Goal: Information Seeking & Learning: Learn about a topic

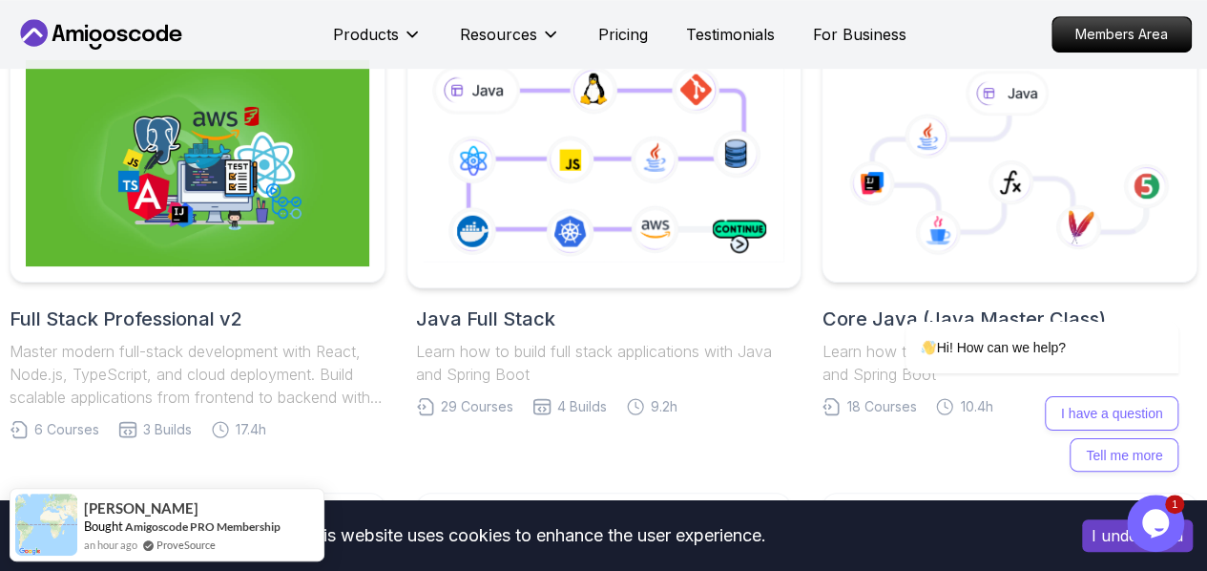
click at [452, 213] on icon at bounding box center [603, 163] width 368 height 205
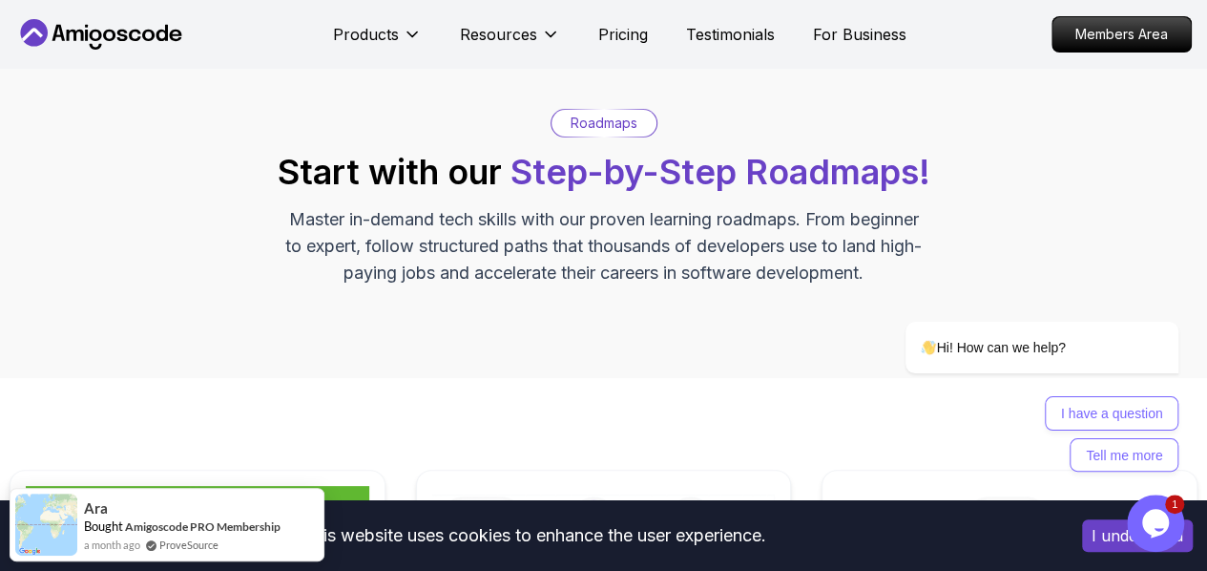
scroll to position [477, 0]
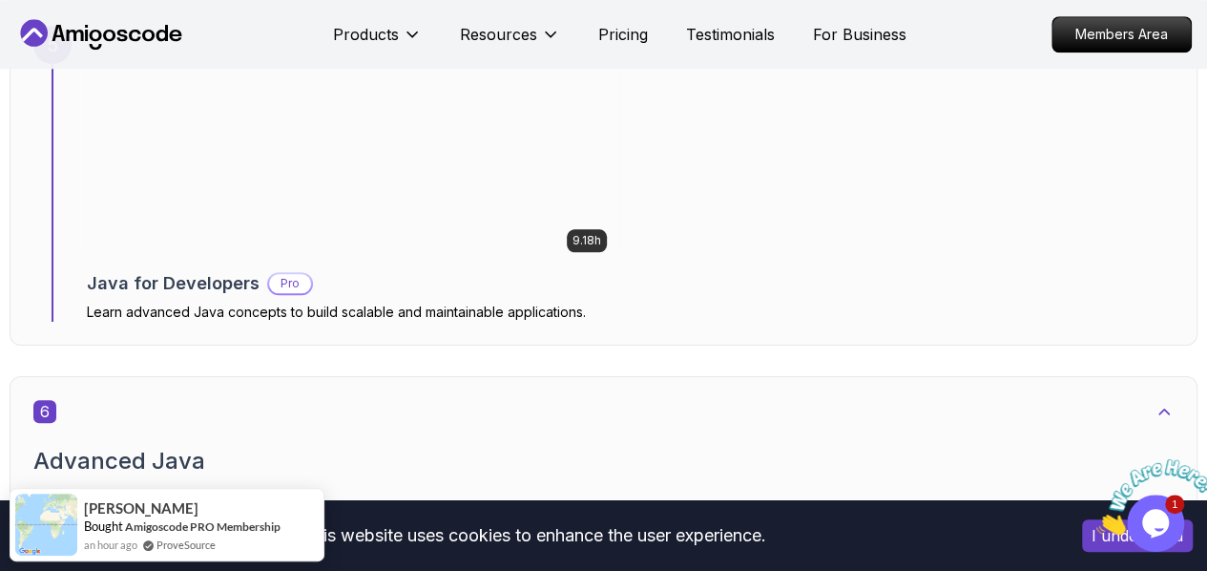
scroll to position [4580, 0]
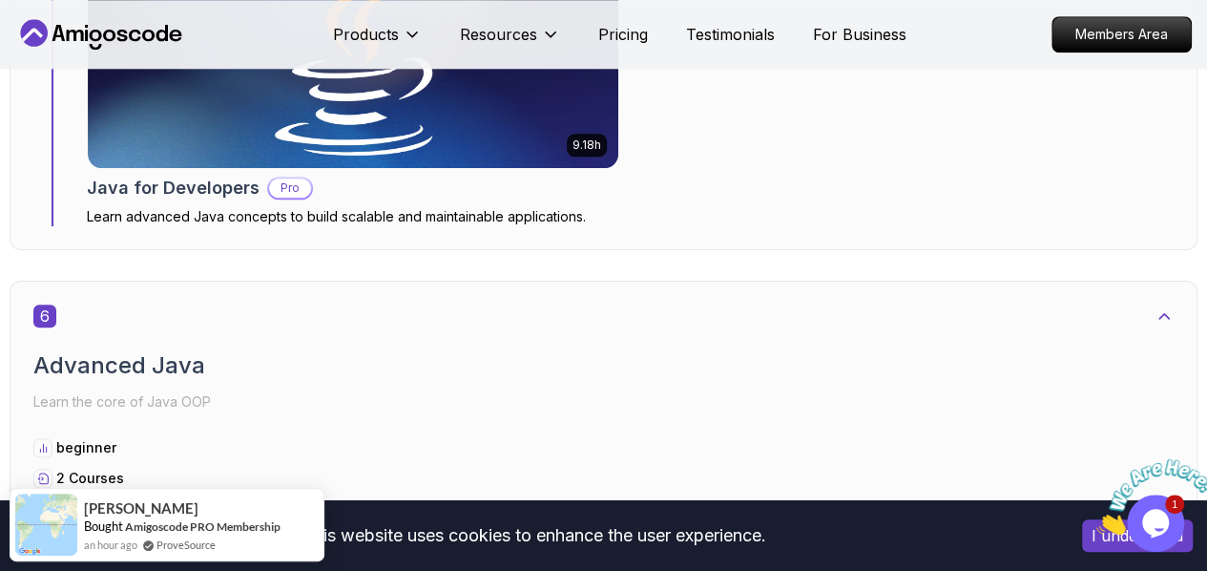
click at [471, 113] on div "9.18h Java for Developers Pro Learn advanced Java concepts to build scalable an…" at bounding box center [353, 78] width 532 height 296
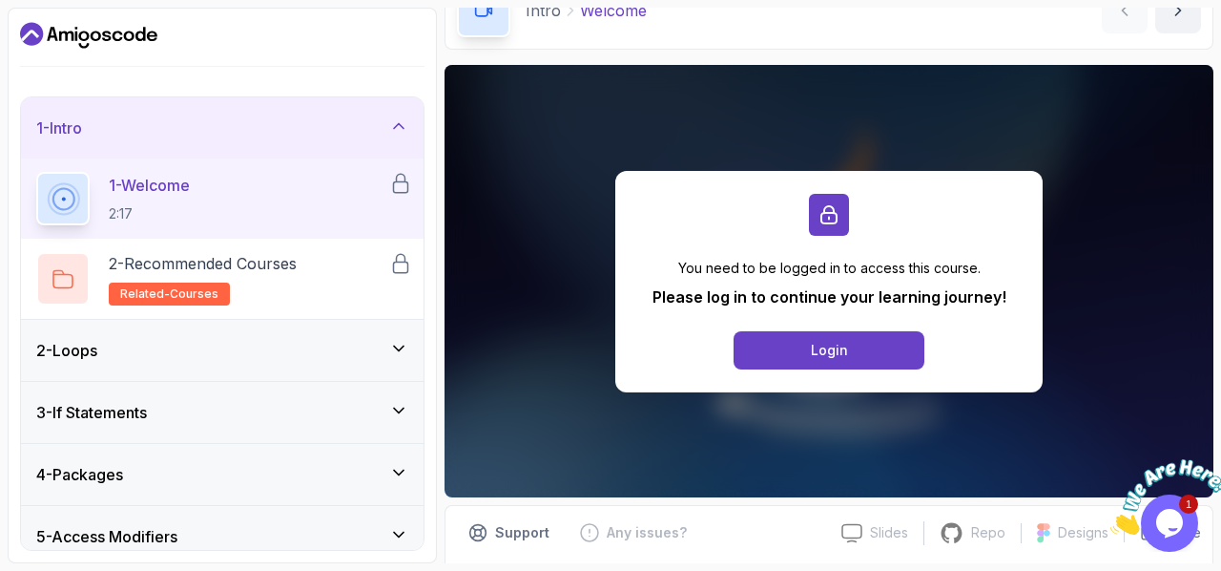
scroll to position [156, 0]
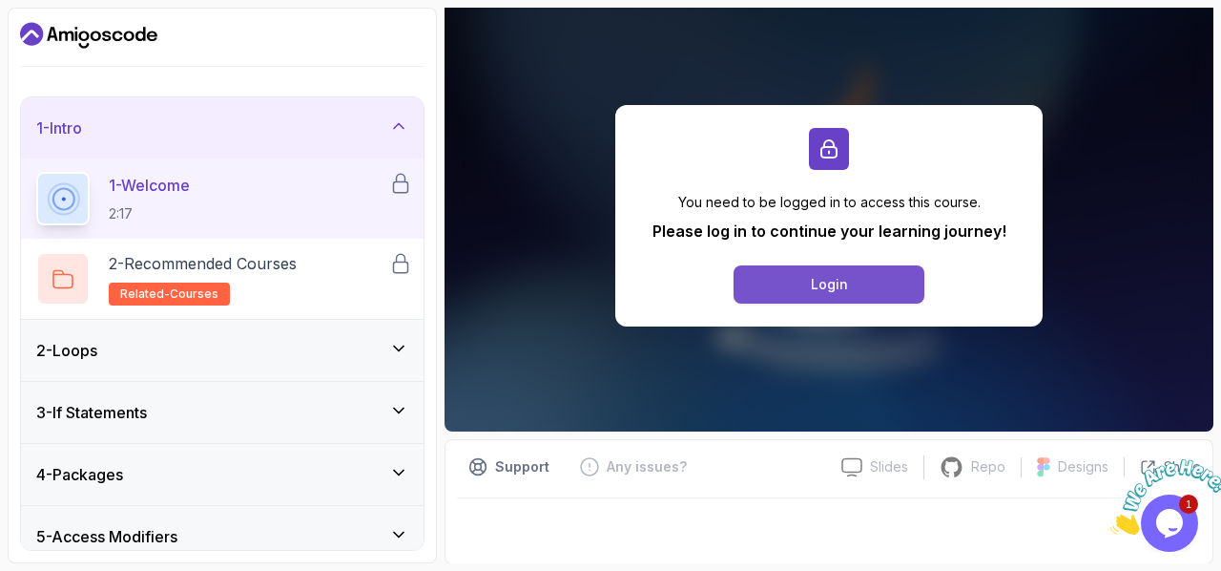
click at [788, 268] on button "Login" at bounding box center [829, 284] width 191 height 38
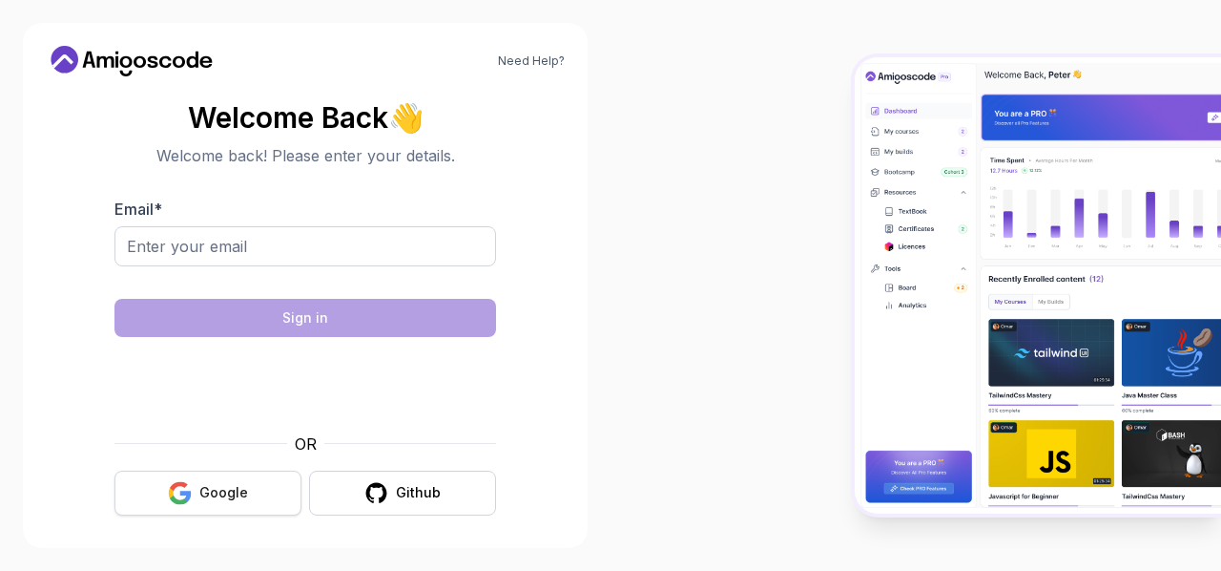
click at [201, 491] on div "Google" at bounding box center [223, 492] width 49 height 19
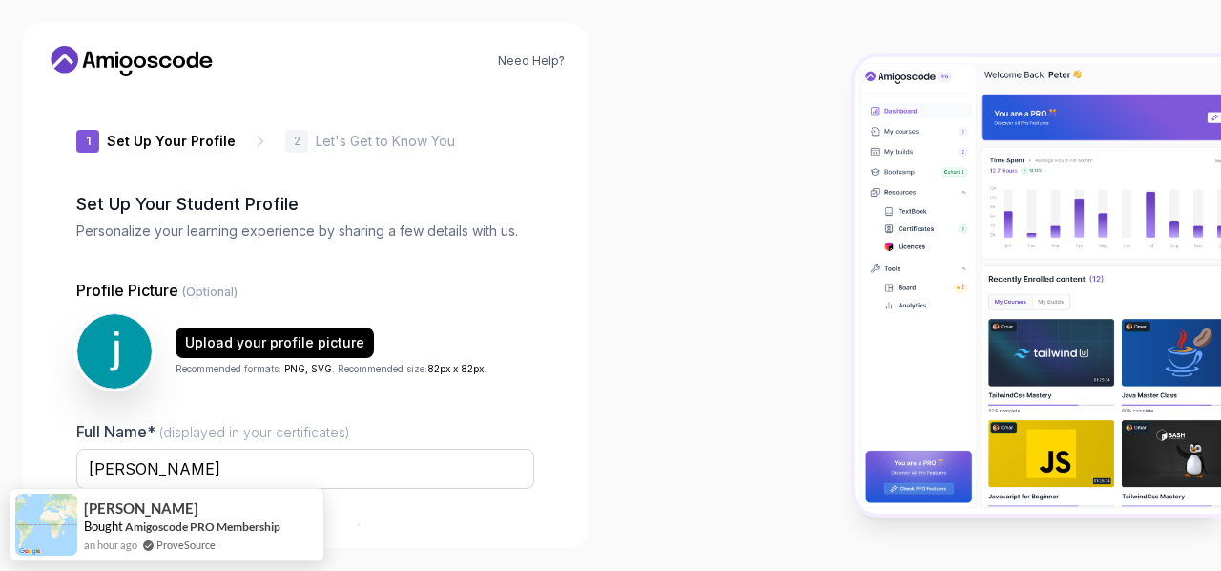
type input "sunnygecko40f3d"
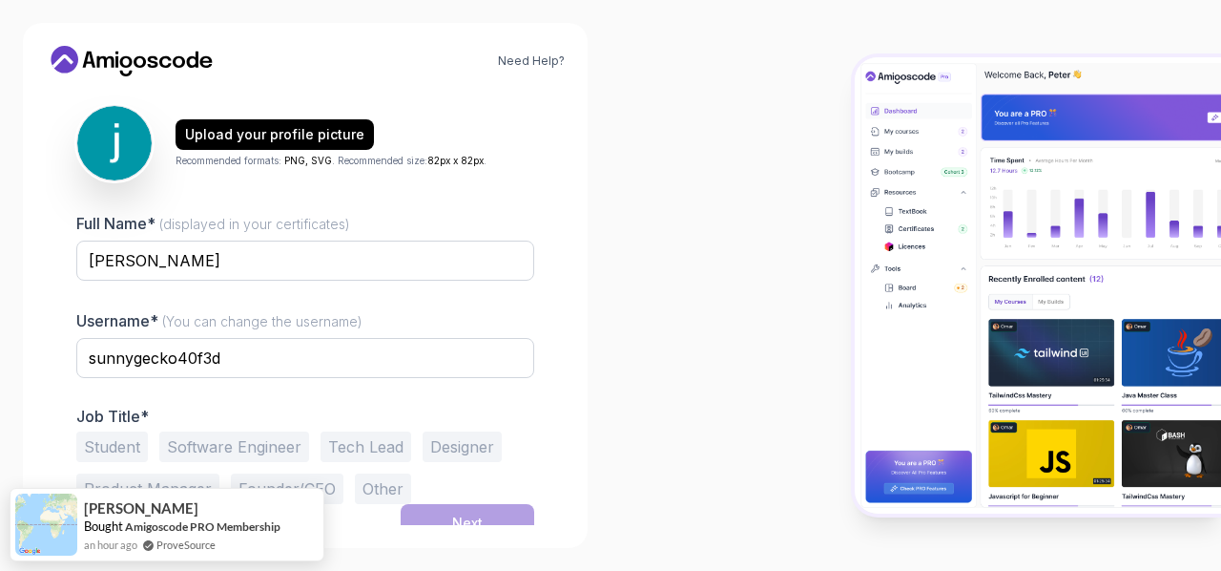
scroll to position [223, 0]
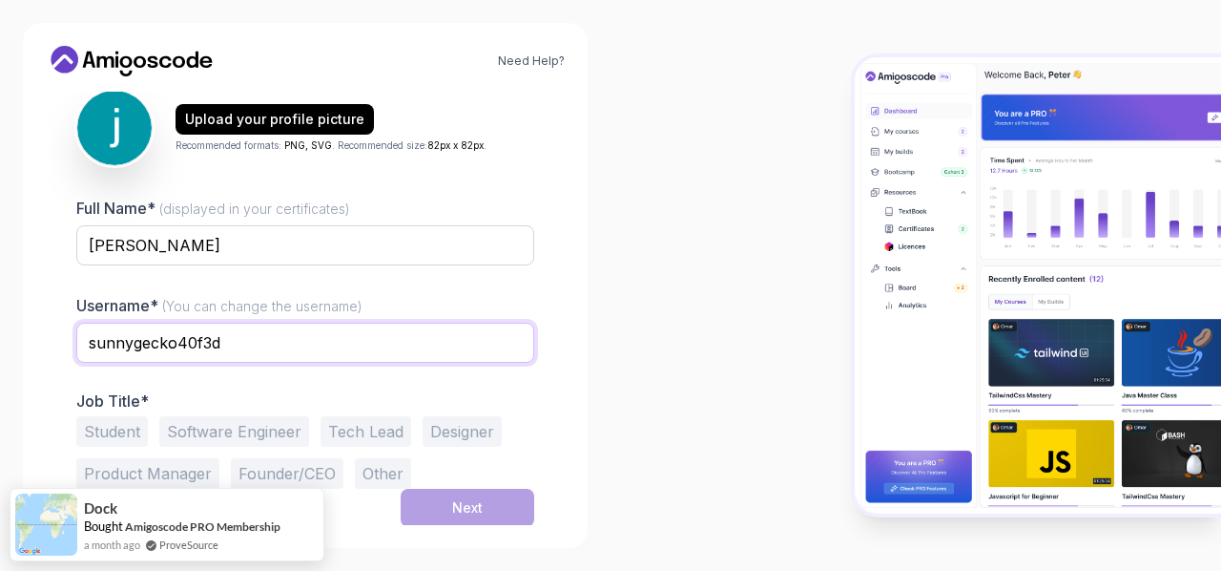
click at [395, 359] on input "sunnygecko40f3d" at bounding box center [305, 343] width 458 height 40
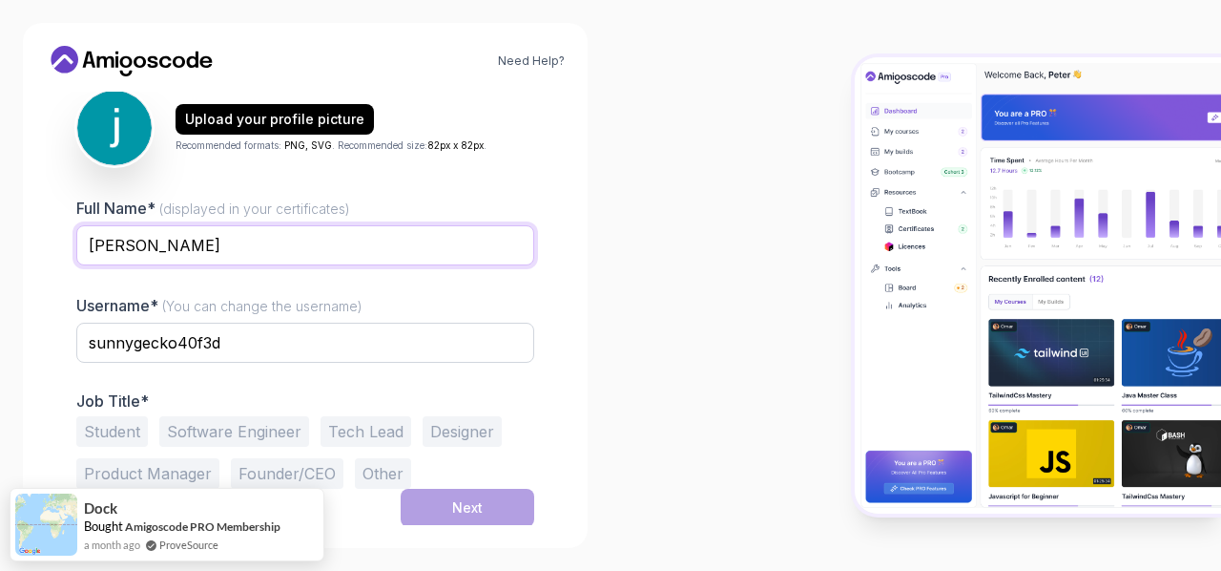
click at [95, 250] on input "johann SOUROU" at bounding box center [305, 245] width 458 height 40
type input "Johann Sourou"
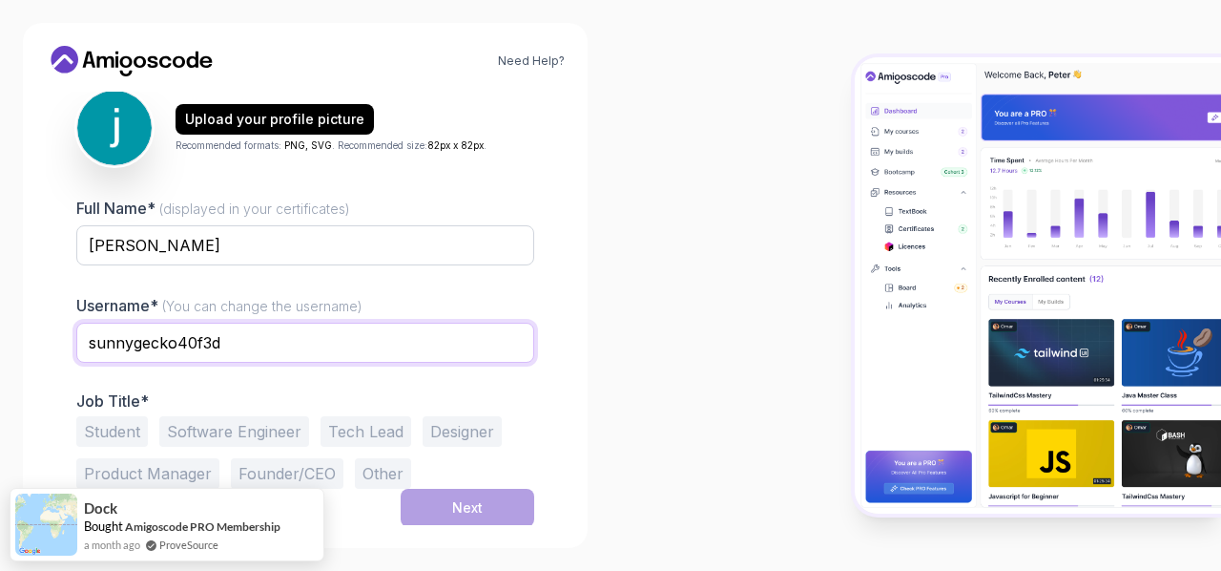
click at [262, 343] on input "sunnygecko40f3d" at bounding box center [305, 343] width 458 height 40
drag, startPoint x: 215, startPoint y: 344, endPoint x: 109, endPoint y: 348, distance: 106.0
click at [109, 348] on input "sunnygecko40f3d" at bounding box center [305, 343] width 458 height 40
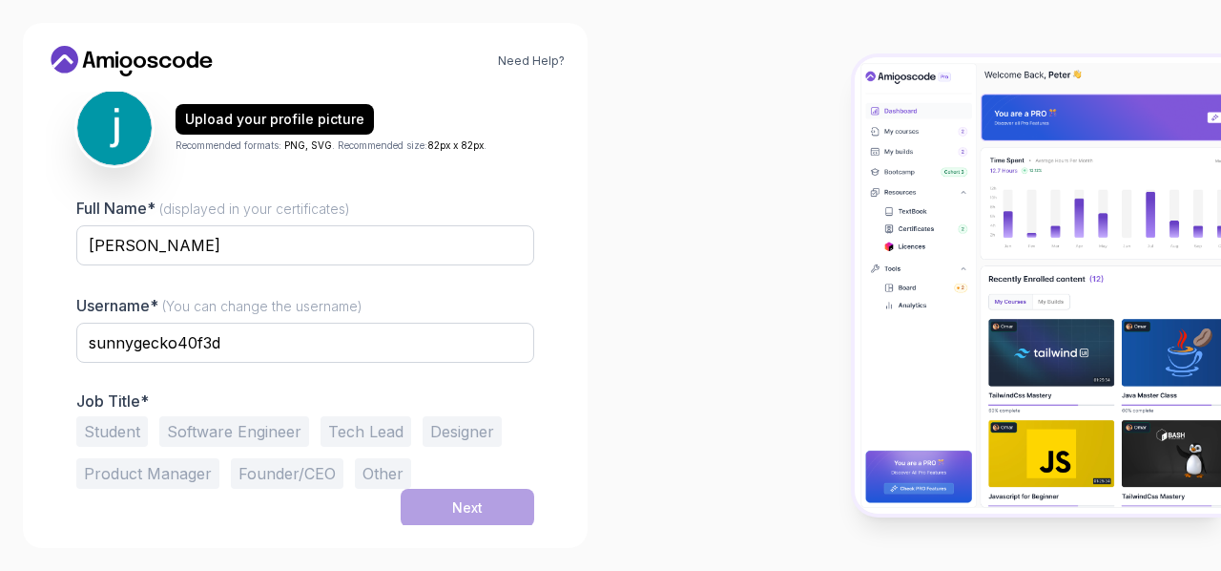
click at [169, 428] on button "Software Engineer" at bounding box center [234, 431] width 150 height 31
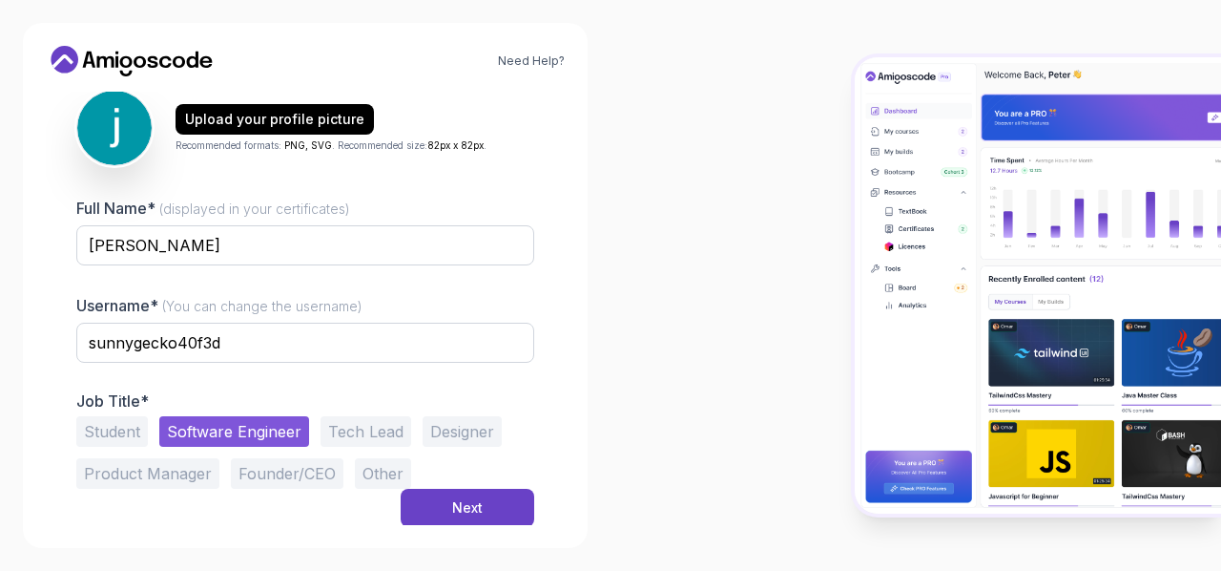
click at [130, 428] on button "Student" at bounding box center [112, 431] width 72 height 31
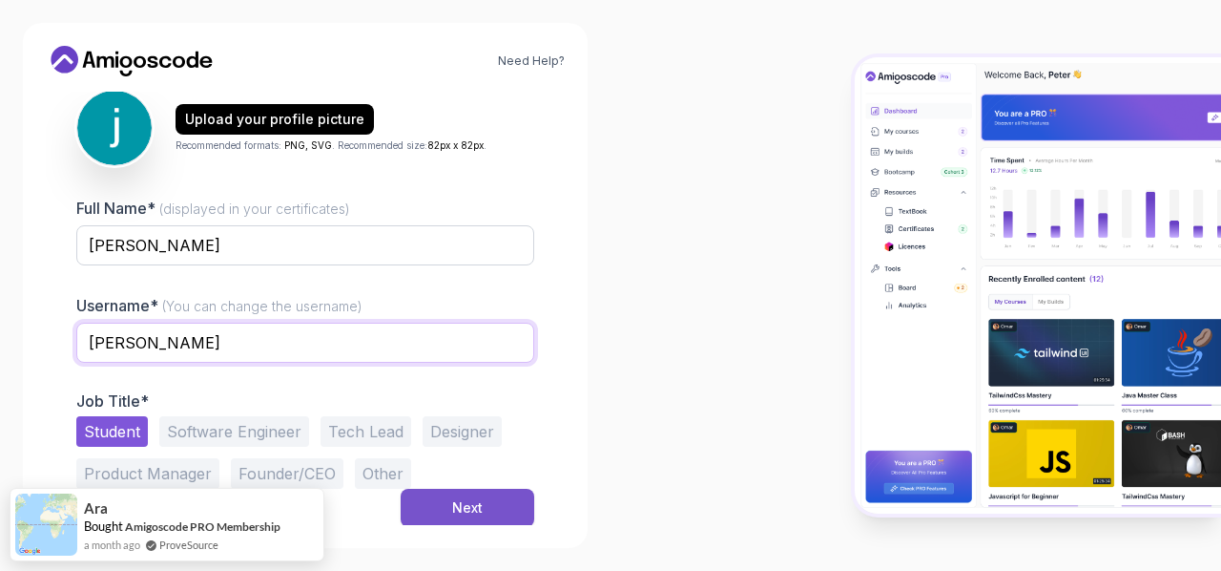
type input "Johann"
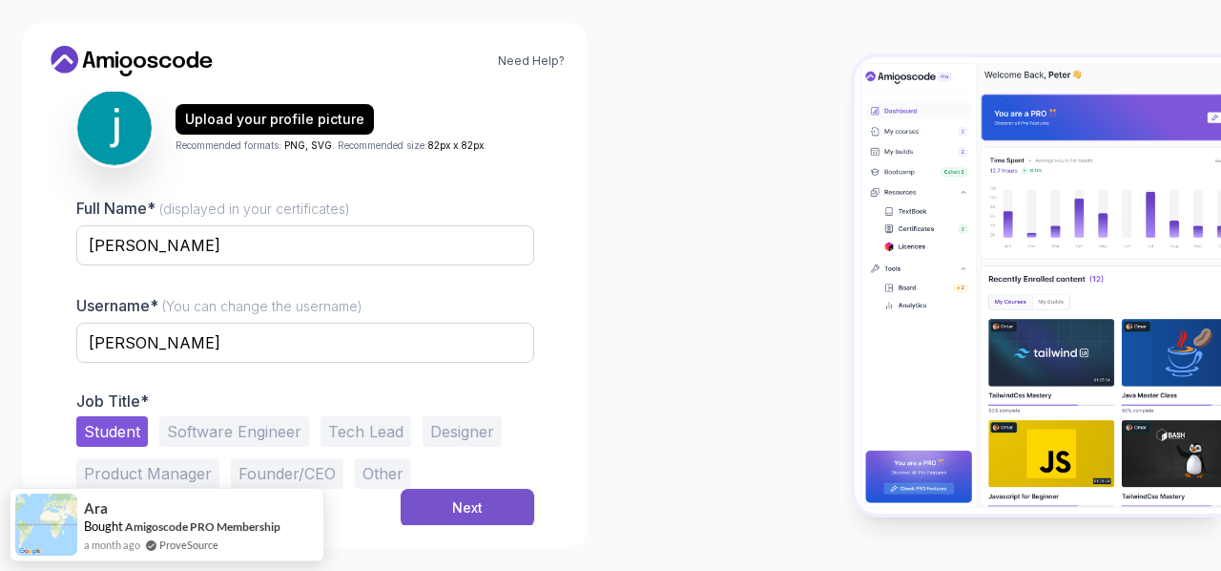
click at [483, 515] on button "Next" at bounding box center [468, 508] width 134 height 38
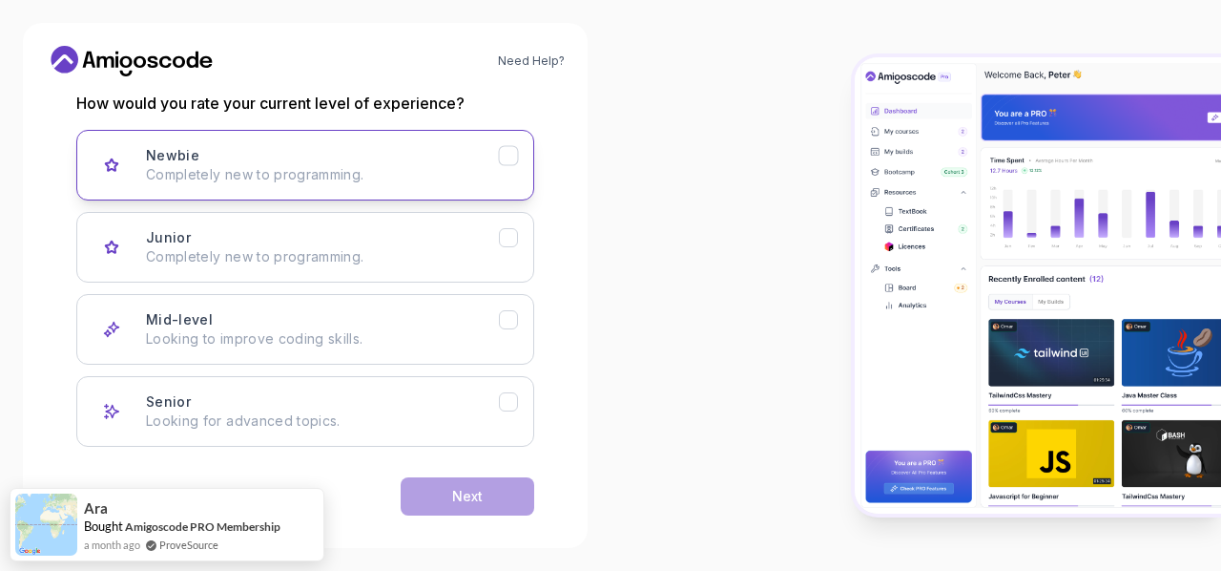
scroll to position [282, 0]
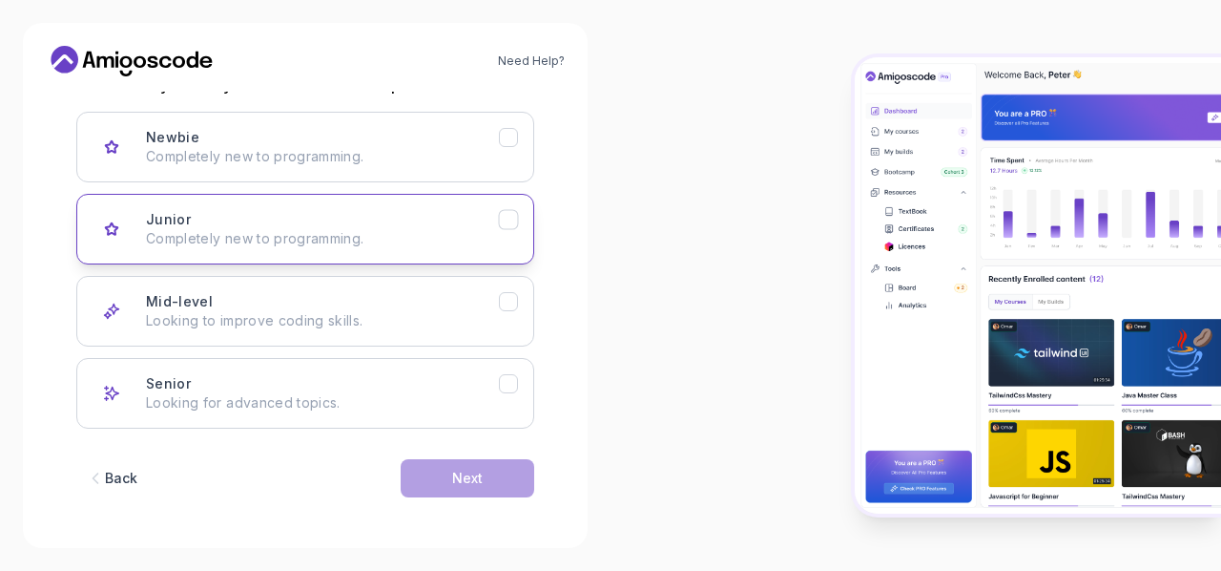
click at [508, 227] on icon "Junior" at bounding box center [509, 220] width 18 height 18
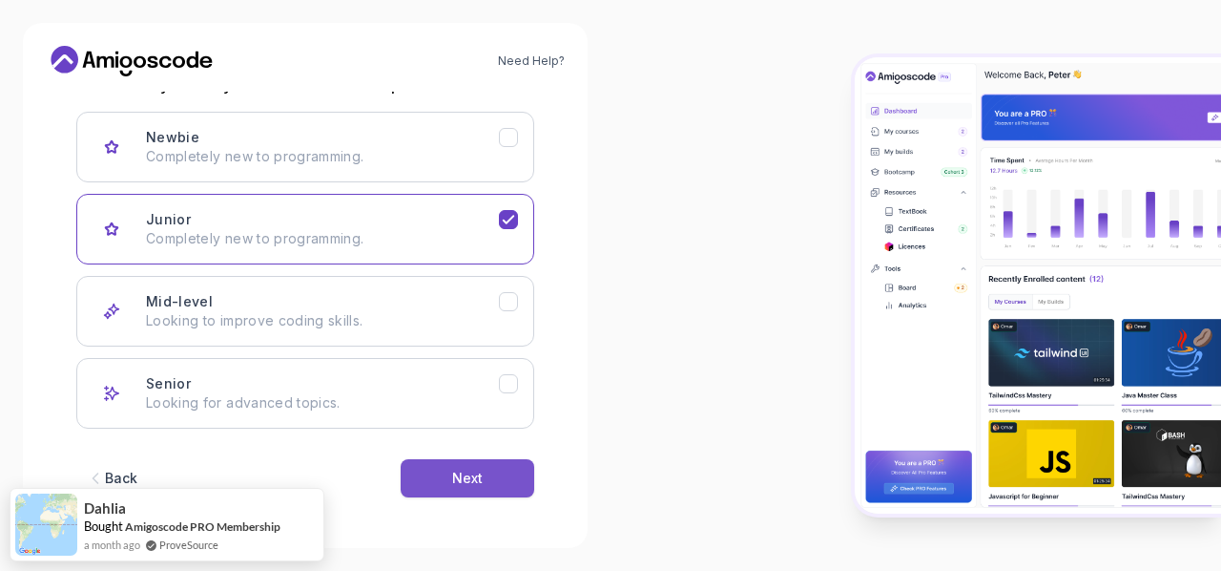
click at [477, 478] on div "Next" at bounding box center [467, 478] width 31 height 19
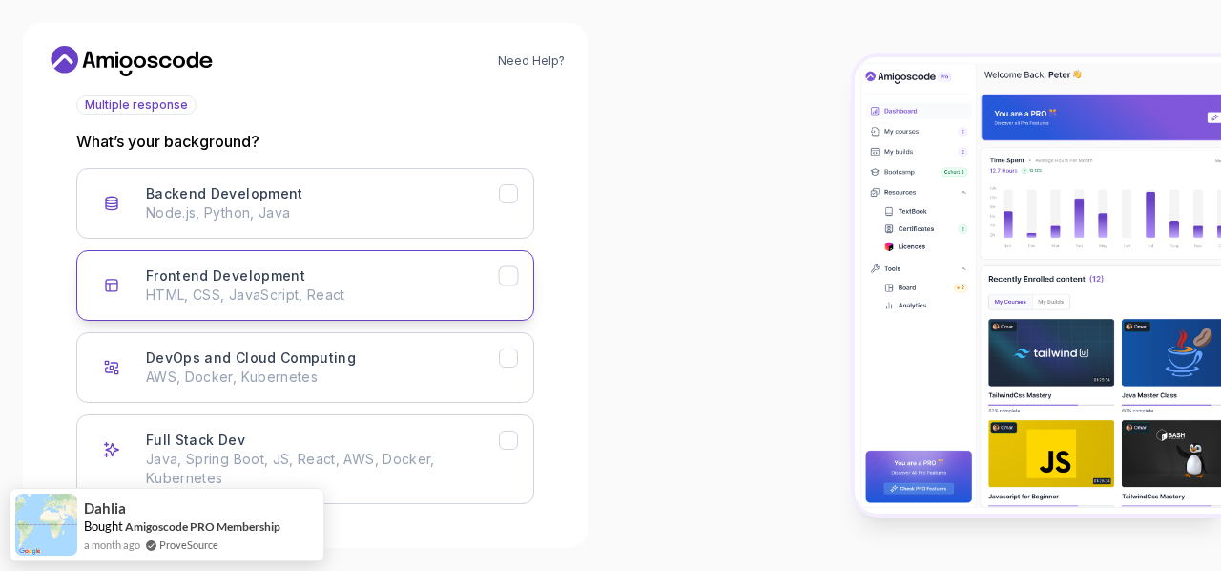
scroll to position [286, 0]
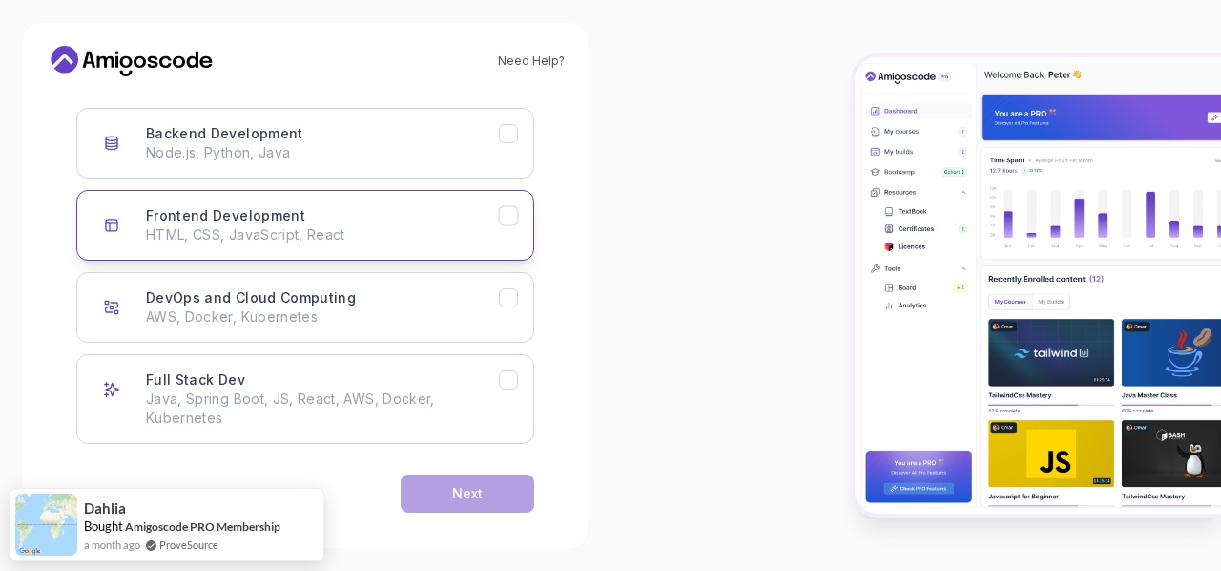
click at [452, 245] on button "Frontend Development HTML, CSS, JavaScript, React" at bounding box center [305, 225] width 458 height 71
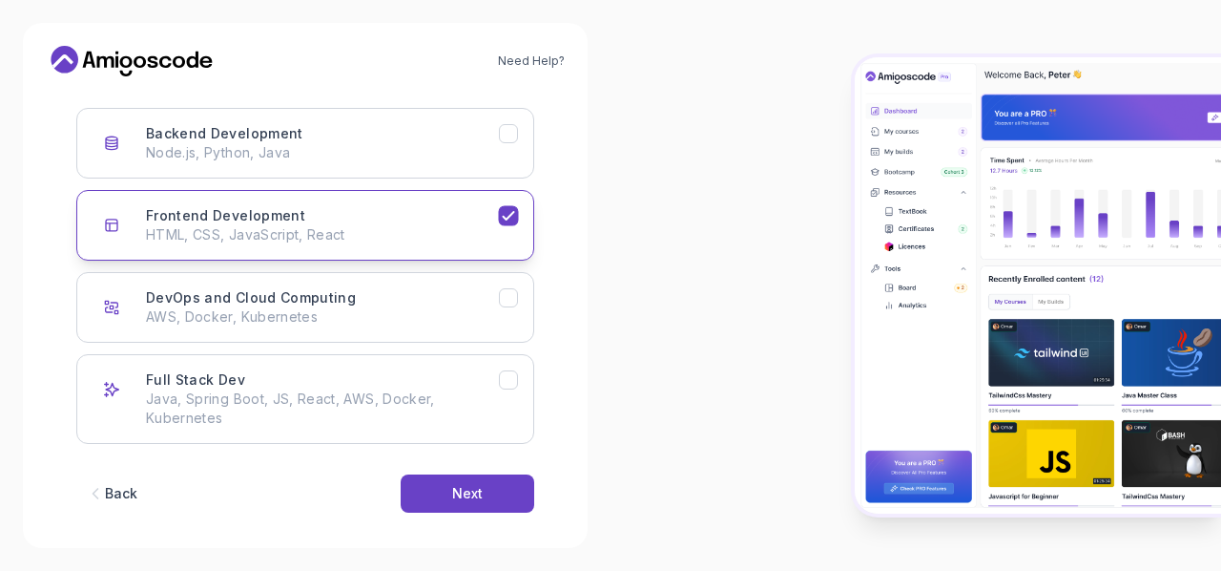
drag, startPoint x: 452, startPoint y: 159, endPoint x: 439, endPoint y: 226, distance: 68.1
click at [451, 159] on p "Node.js, Python, Java" at bounding box center [322, 152] width 353 height 19
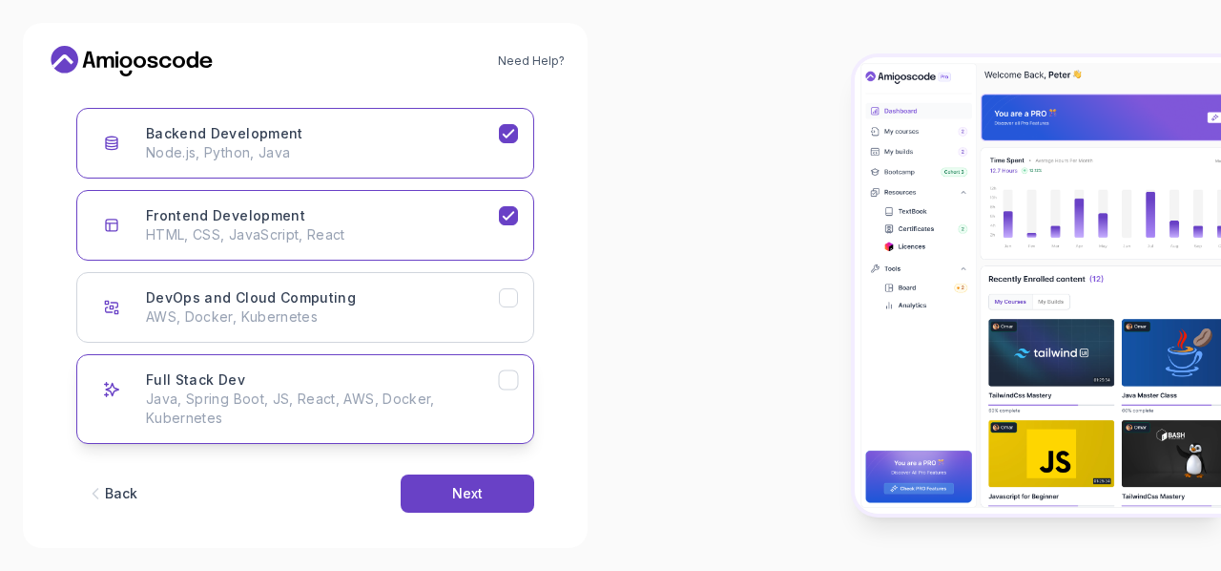
click at [423, 393] on p "Java, Spring Boot, JS, React, AWS, Docker, Kubernetes" at bounding box center [322, 408] width 353 height 38
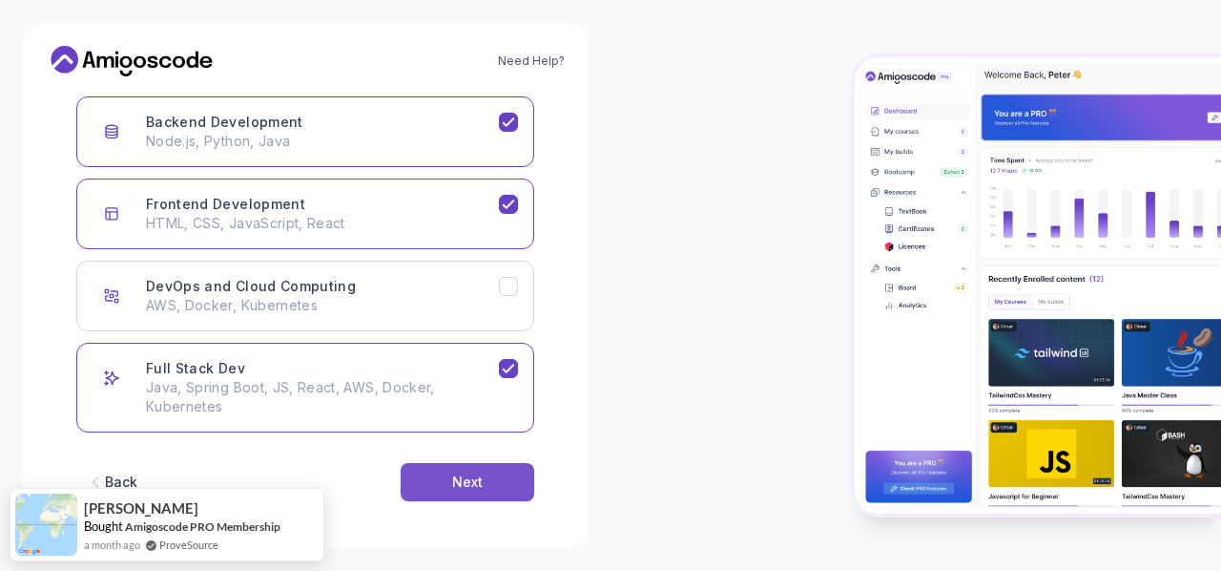
scroll to position [302, 0]
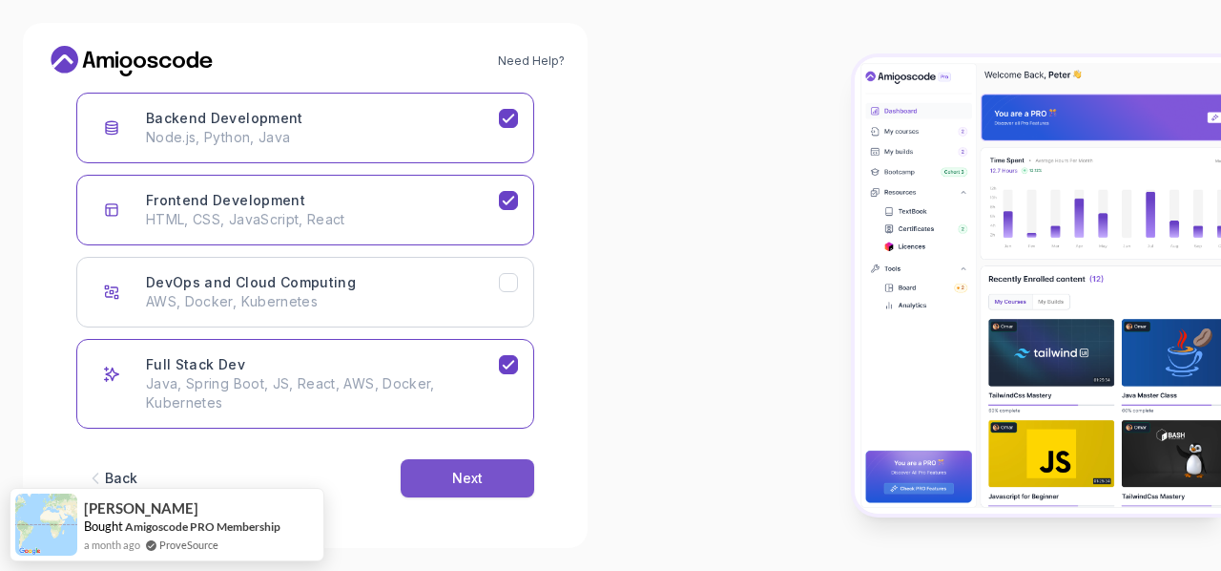
click at [441, 463] on button "Next" at bounding box center [468, 478] width 134 height 38
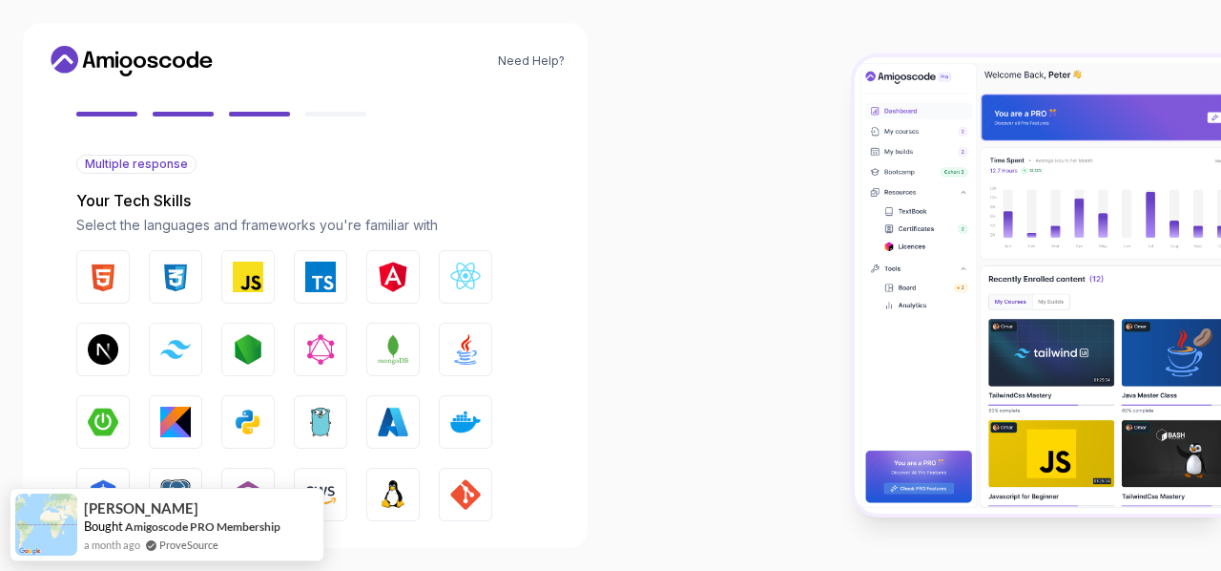
scroll to position [206, 0]
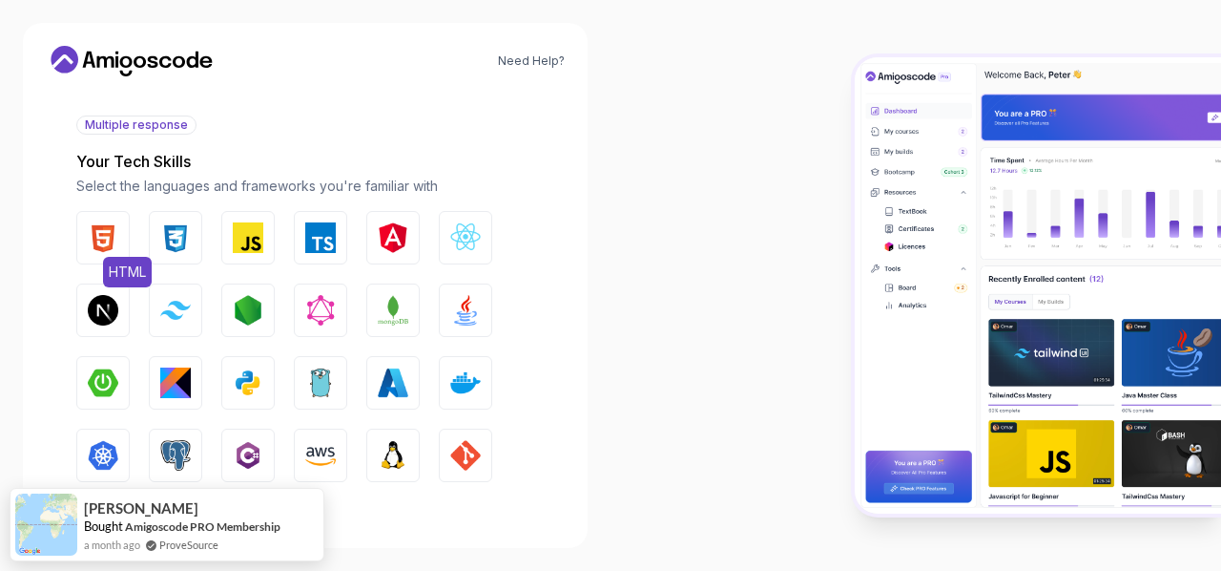
click at [116, 232] on img "button" at bounding box center [103, 237] width 31 height 31
drag, startPoint x: 170, startPoint y: 240, endPoint x: 180, endPoint y: 240, distance: 10.5
click at [170, 240] on img "button" at bounding box center [175, 237] width 31 height 31
click at [257, 240] on img "button" at bounding box center [248, 237] width 31 height 31
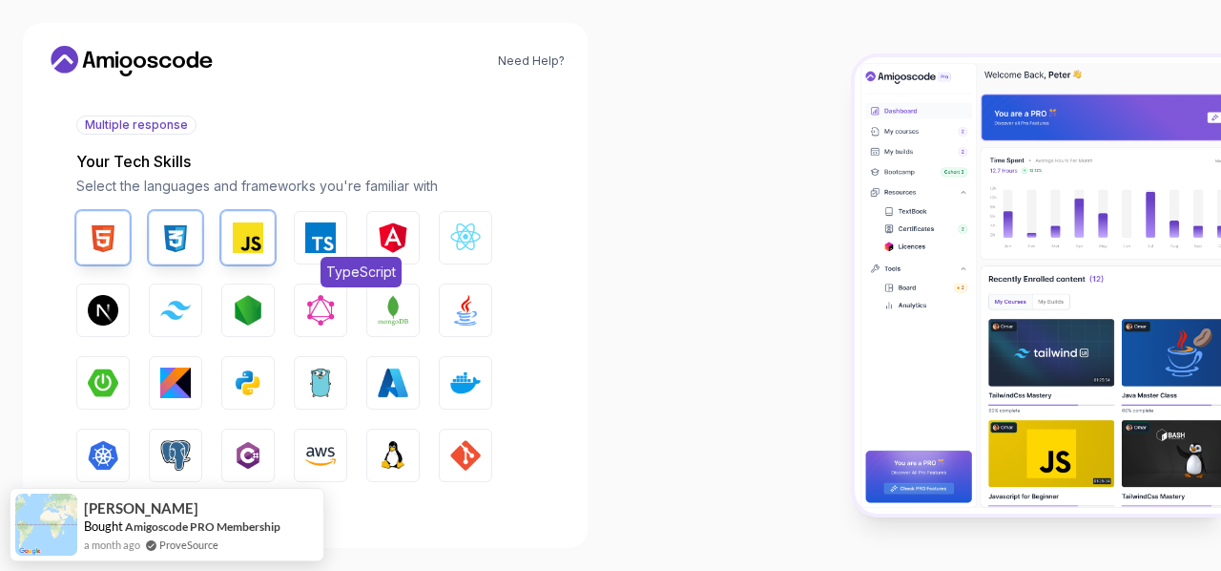
click at [308, 237] on img "button" at bounding box center [320, 237] width 31 height 31
click at [481, 249] on button "React.js" at bounding box center [465, 237] width 53 height 53
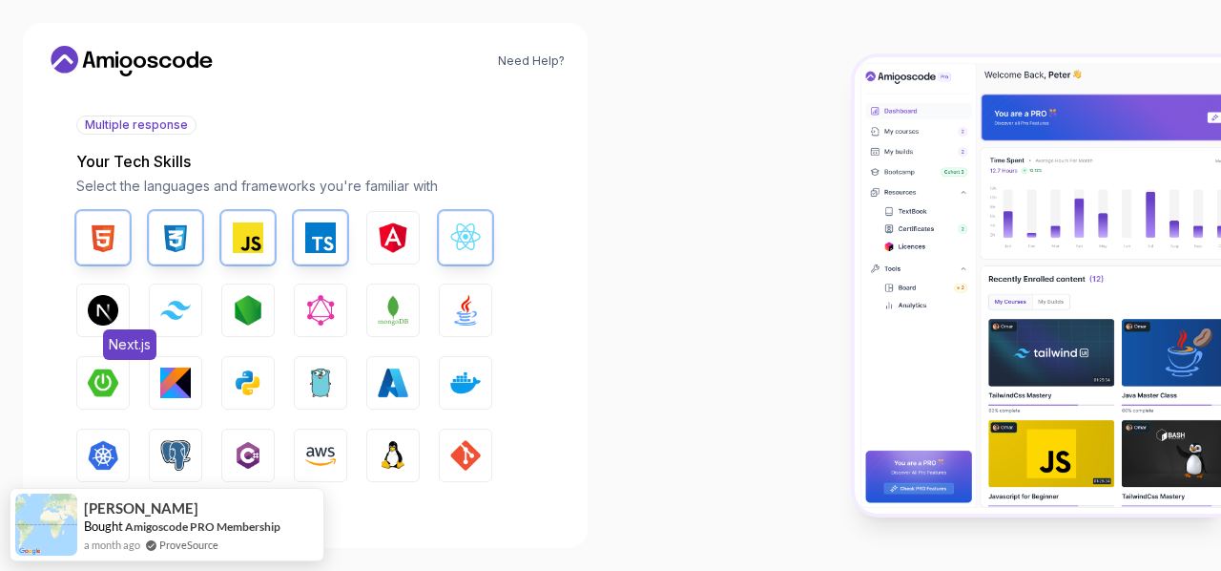
click at [106, 324] on button "Next.js" at bounding box center [102, 309] width 53 height 53
click at [190, 316] on img "button" at bounding box center [175, 310] width 31 height 18
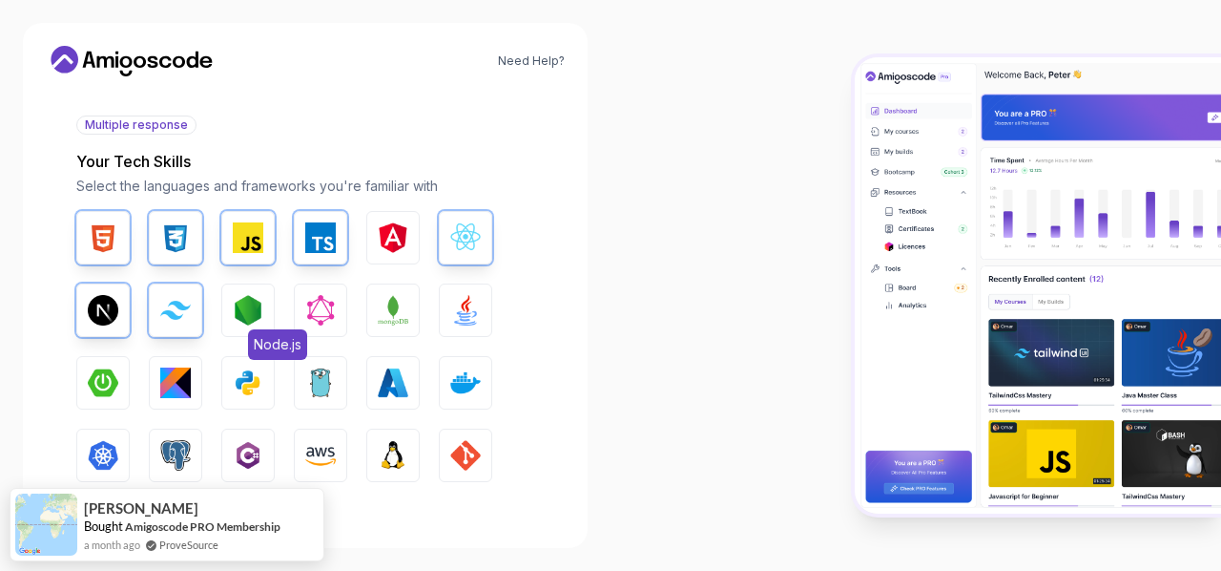
click at [240, 316] on img "button" at bounding box center [248, 310] width 31 height 31
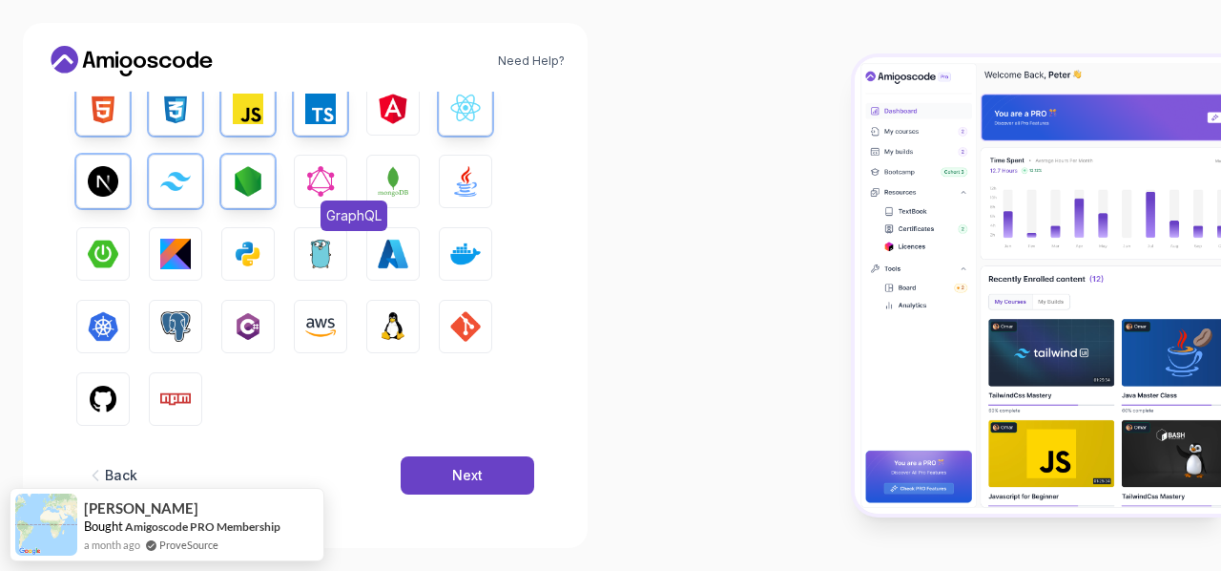
click at [382, 202] on span "GraphQL" at bounding box center [354, 215] width 67 height 31
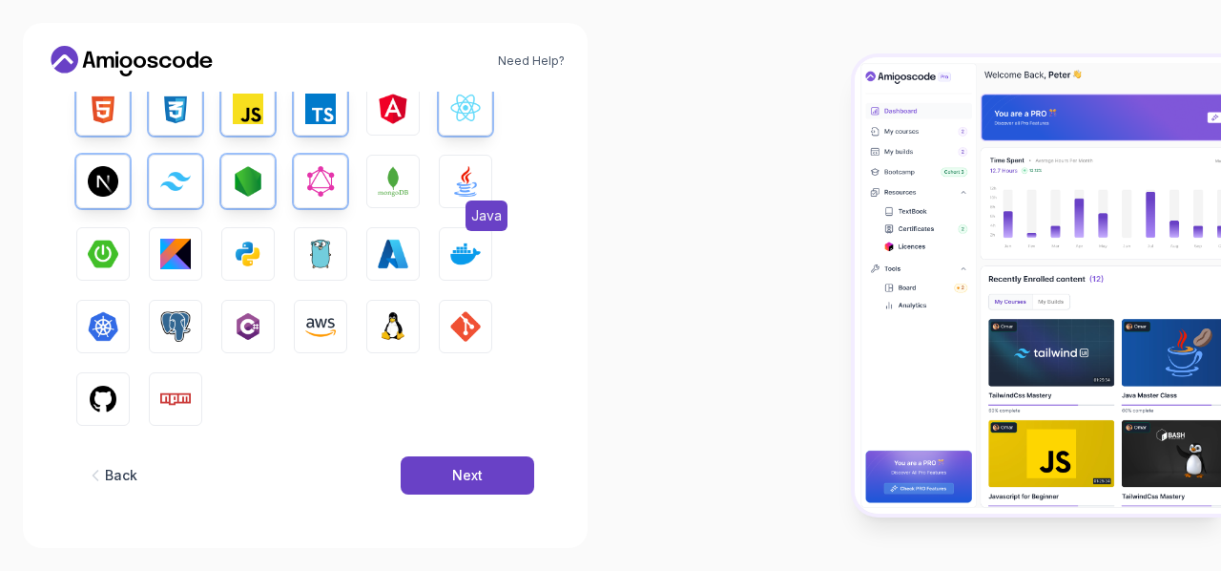
click at [450, 187] on img "button" at bounding box center [465, 181] width 31 height 31
click at [330, 180] on img "button" at bounding box center [320, 181] width 31 height 31
click at [386, 180] on img "button" at bounding box center [393, 181] width 31 height 31
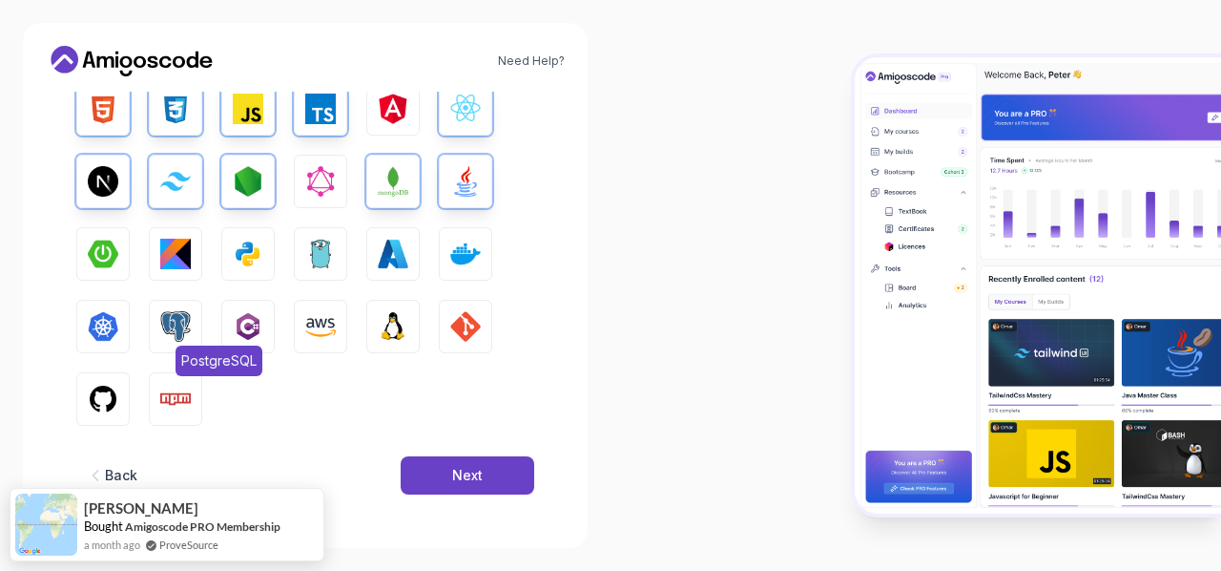
drag, startPoint x: 144, startPoint y: 325, endPoint x: 168, endPoint y: 326, distance: 23.9
click at [145, 325] on div "HTML CSS JavaScript TypeScript Angular React.js Next.js Tailwind CSS Node.js Gr…" at bounding box center [305, 254] width 458 height 344
click at [170, 318] on img "button" at bounding box center [175, 326] width 31 height 31
click at [115, 396] on img "button" at bounding box center [103, 399] width 31 height 31
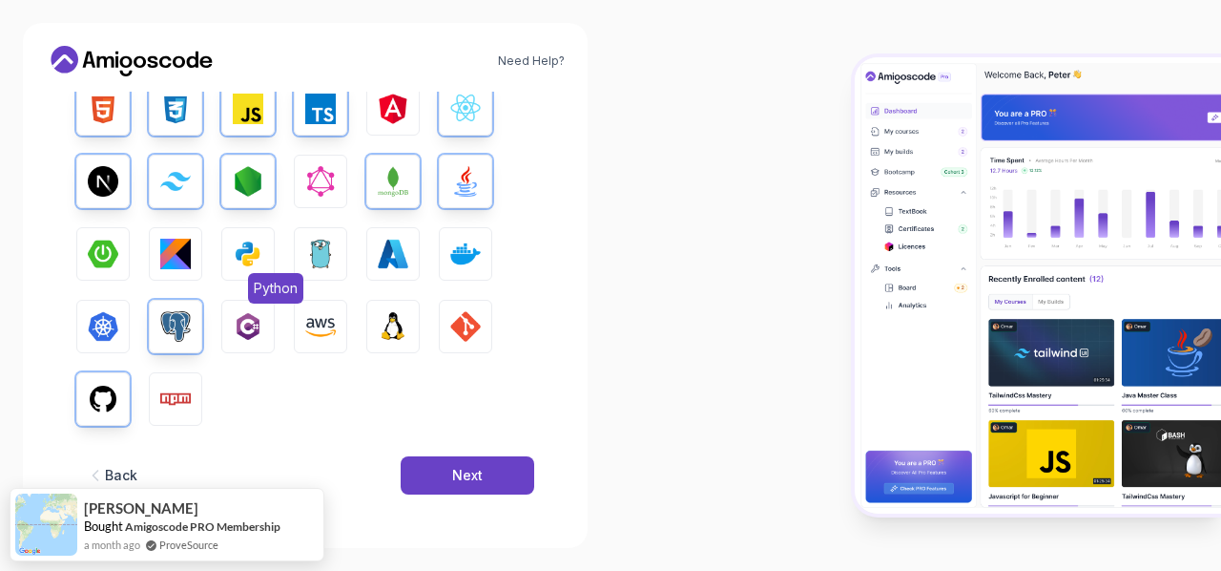
click at [267, 255] on button "Python" at bounding box center [247, 253] width 53 height 53
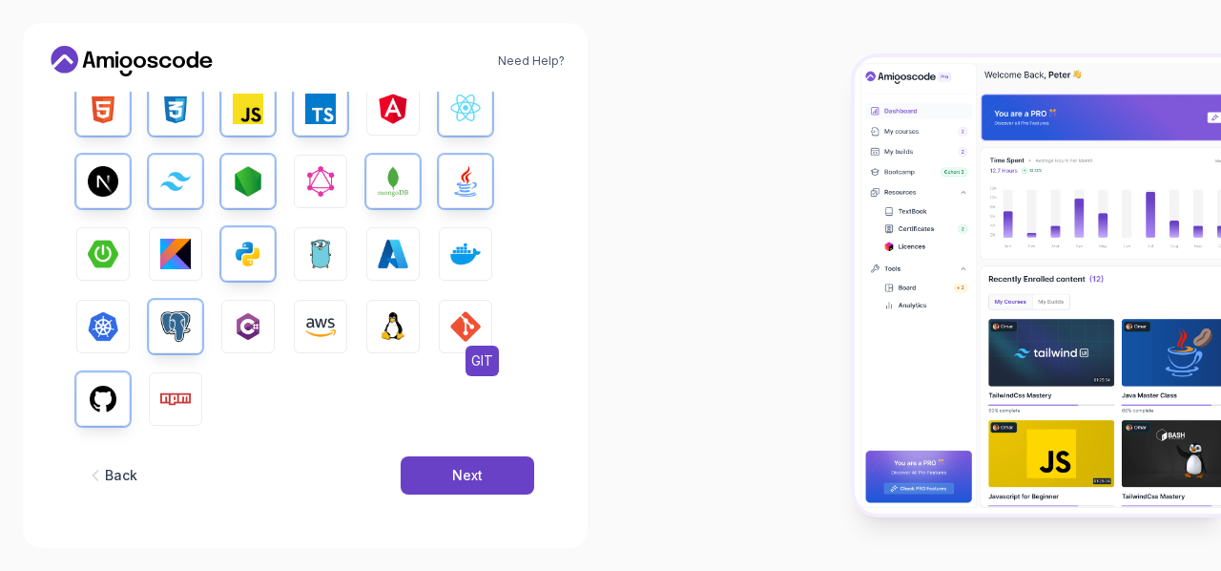
click at [451, 334] on img "button" at bounding box center [465, 326] width 31 height 31
click at [406, 331] on img "button" at bounding box center [393, 326] width 31 height 31
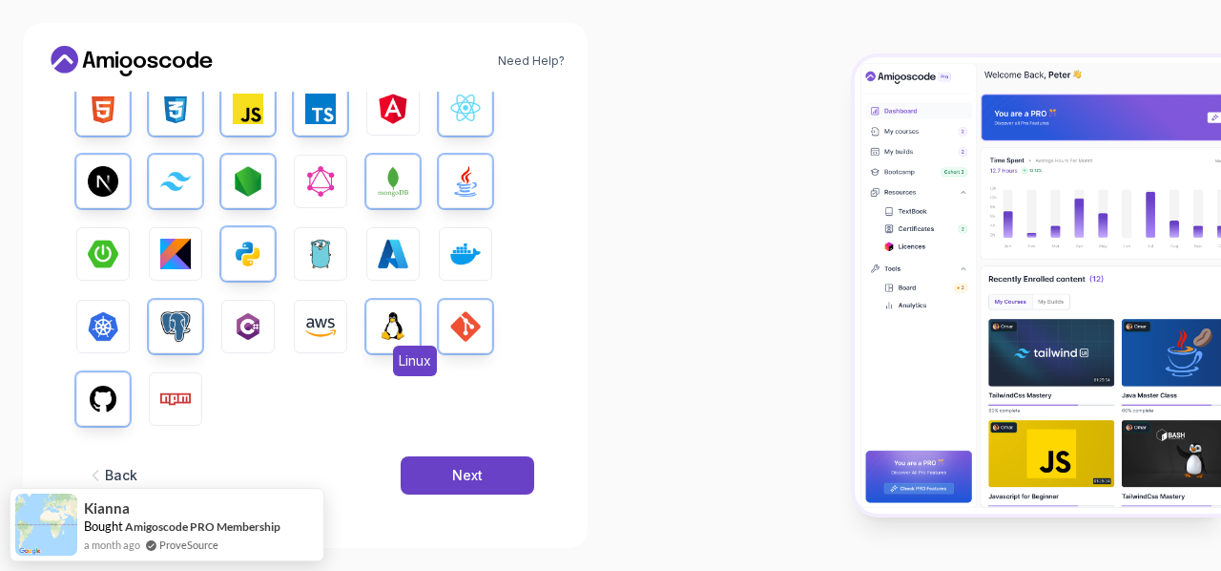
click at [391, 335] on img "button" at bounding box center [393, 326] width 31 height 31
click at [428, 469] on button "Next" at bounding box center [468, 475] width 134 height 38
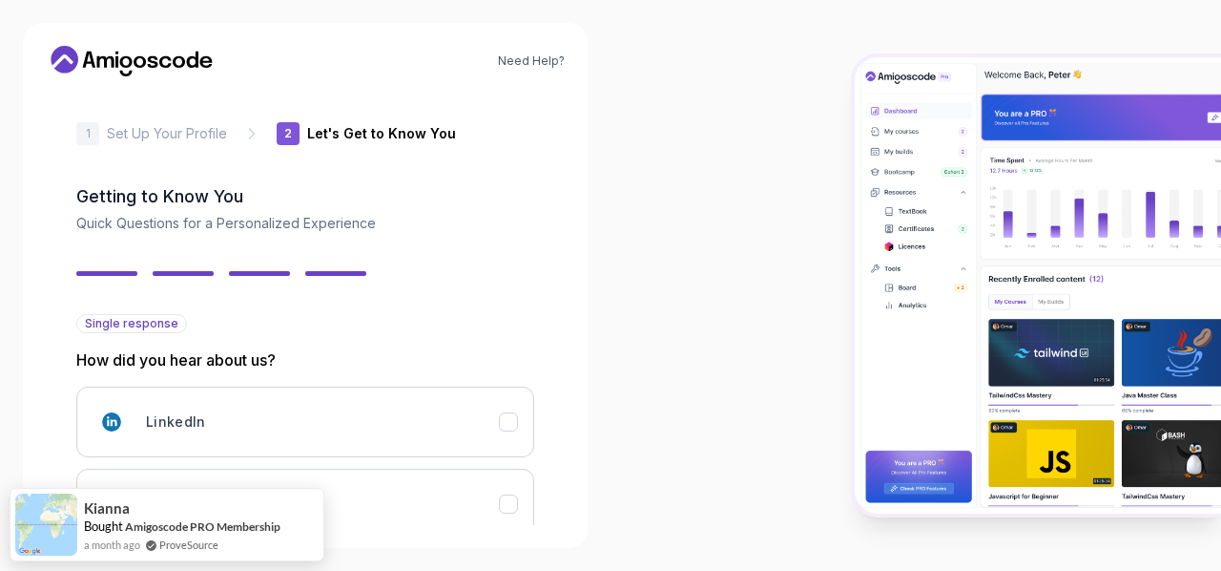
scroll to position [294, 0]
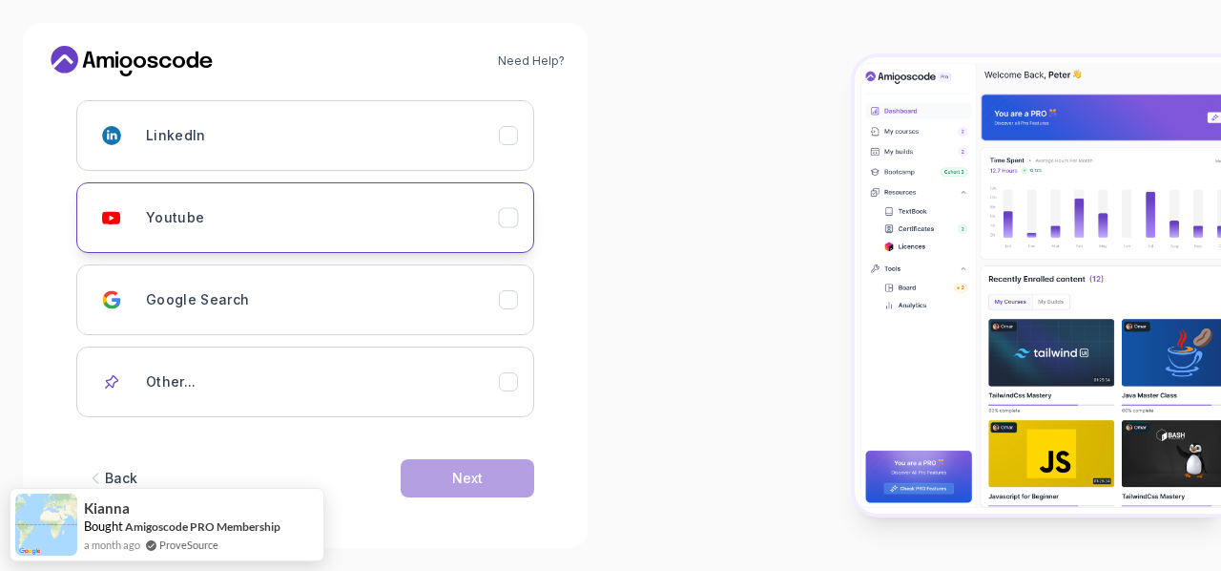
click at [448, 237] on button "Youtube" at bounding box center [305, 217] width 458 height 71
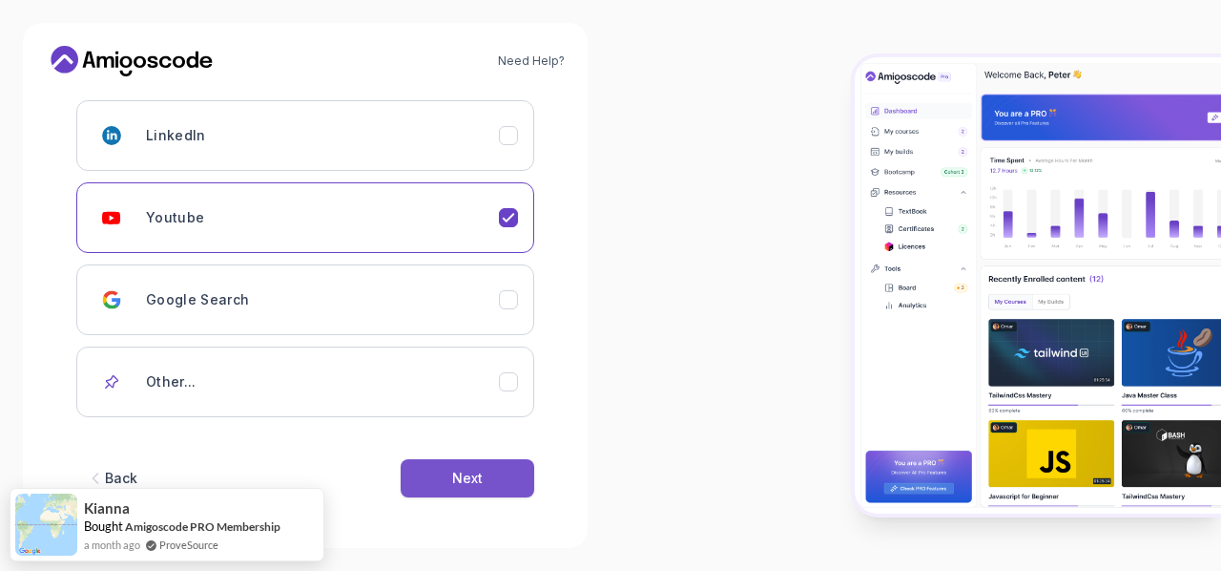
click at [469, 469] on div "Next" at bounding box center [467, 478] width 31 height 19
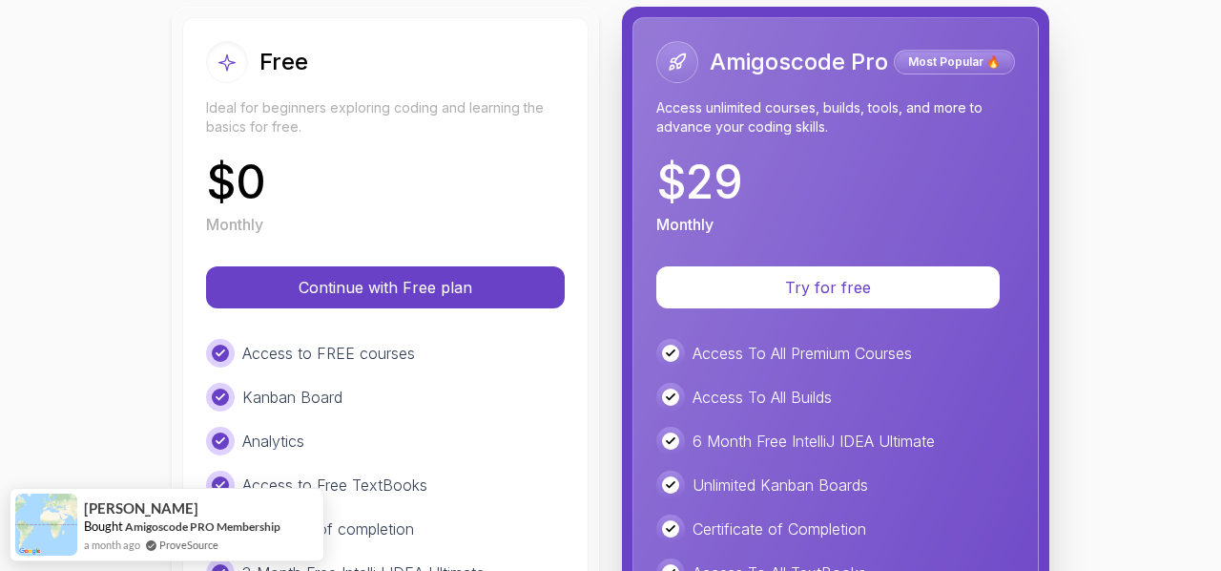
scroll to position [139, 0]
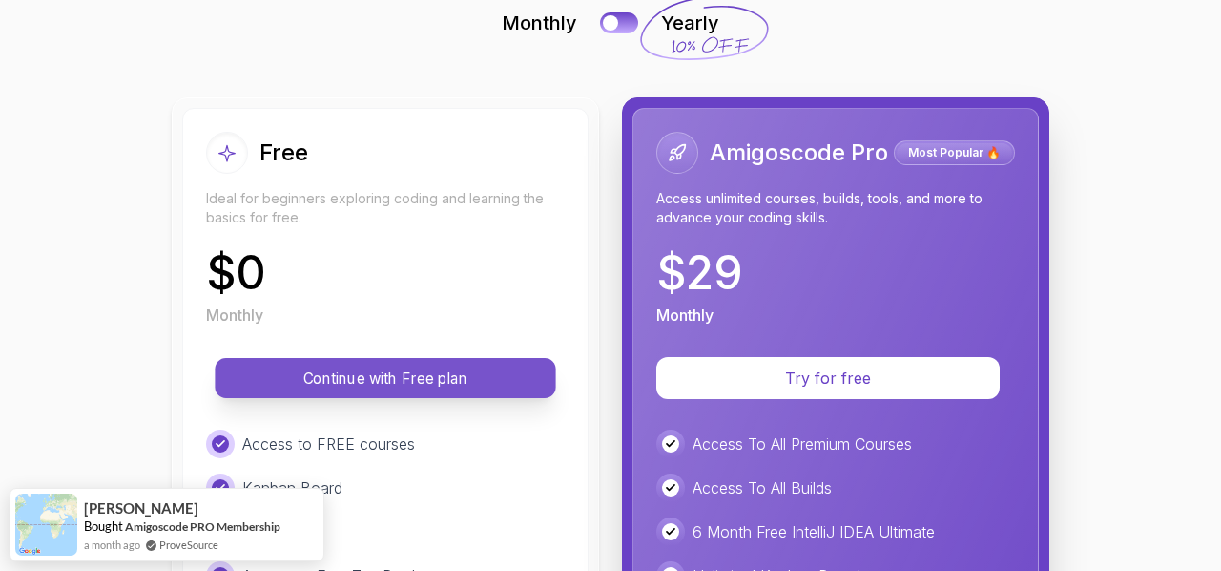
click at [515, 364] on button "Continue with Free plan" at bounding box center [385, 378] width 341 height 40
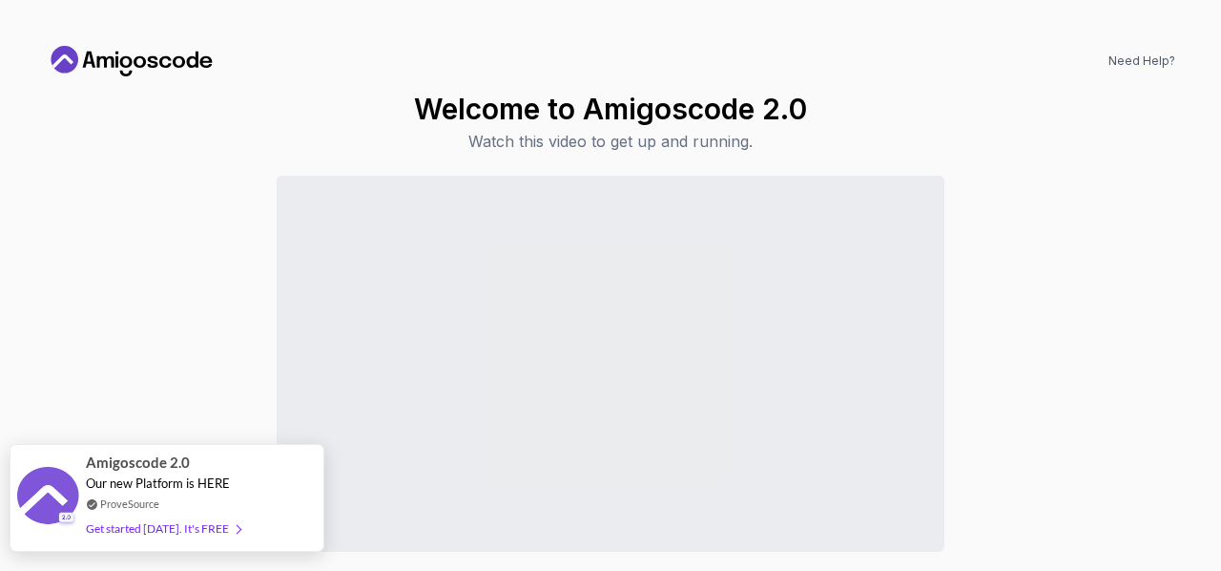
click at [176, 518] on div "Get started today. It's FREE" at bounding box center [163, 528] width 155 height 22
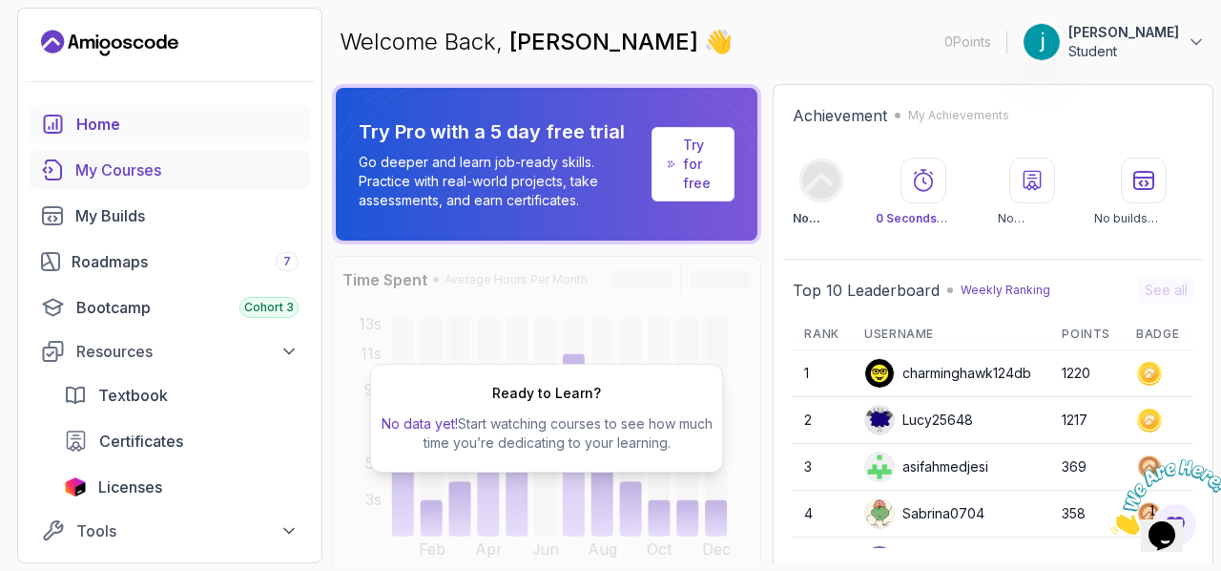
click at [171, 161] on div "My Courses" at bounding box center [186, 169] width 223 height 23
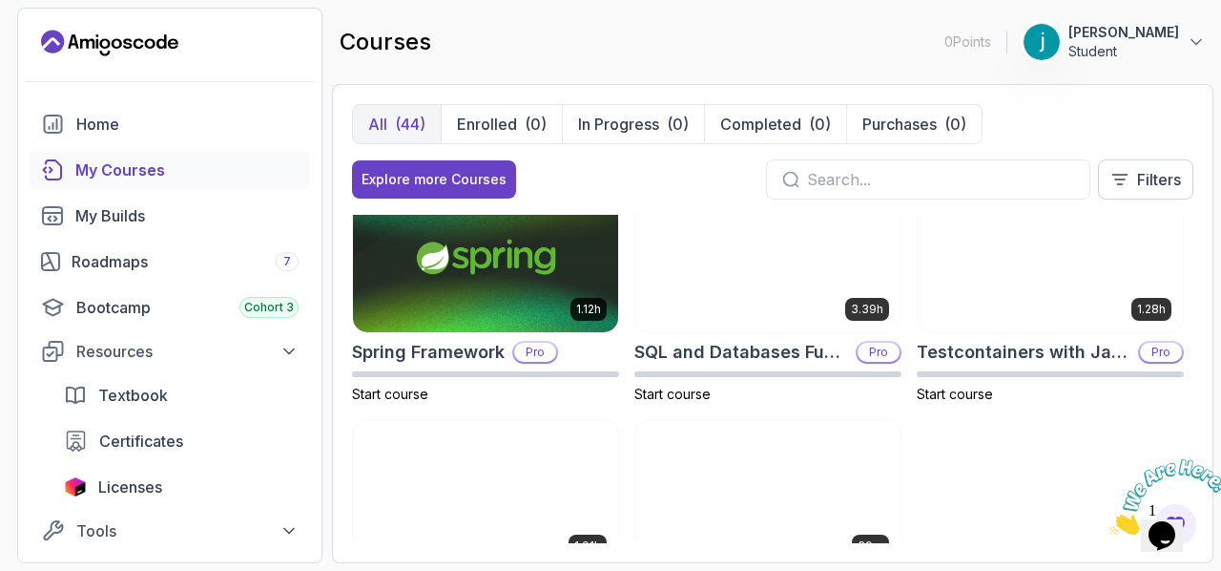
scroll to position [3149, 0]
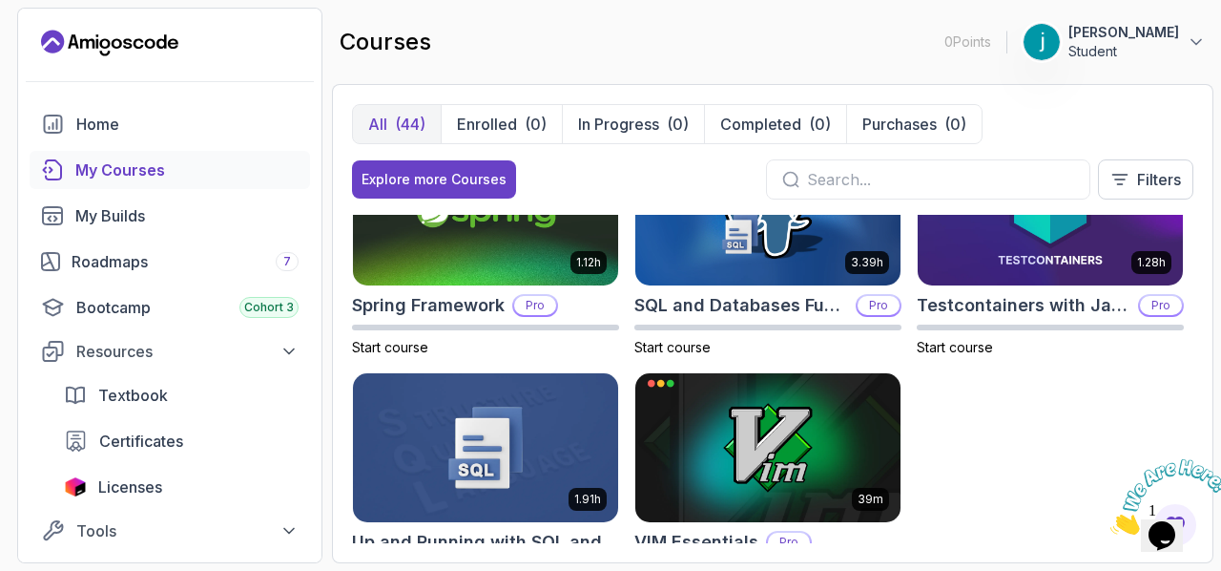
click at [1111, 521] on icon "Close" at bounding box center [1111, 529] width 0 height 16
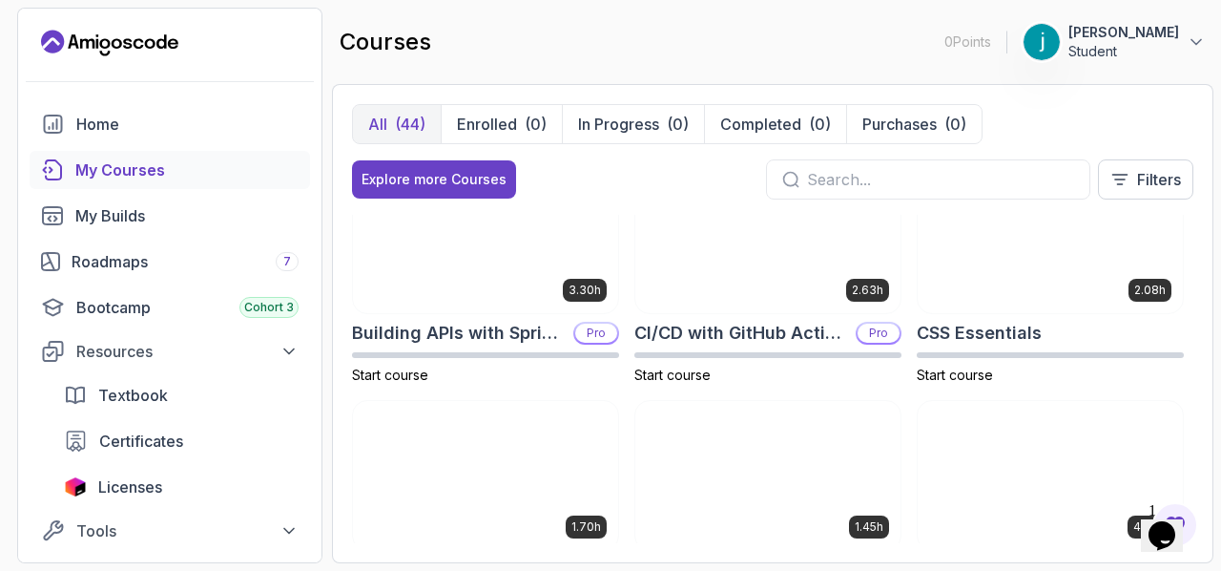
scroll to position [0, 0]
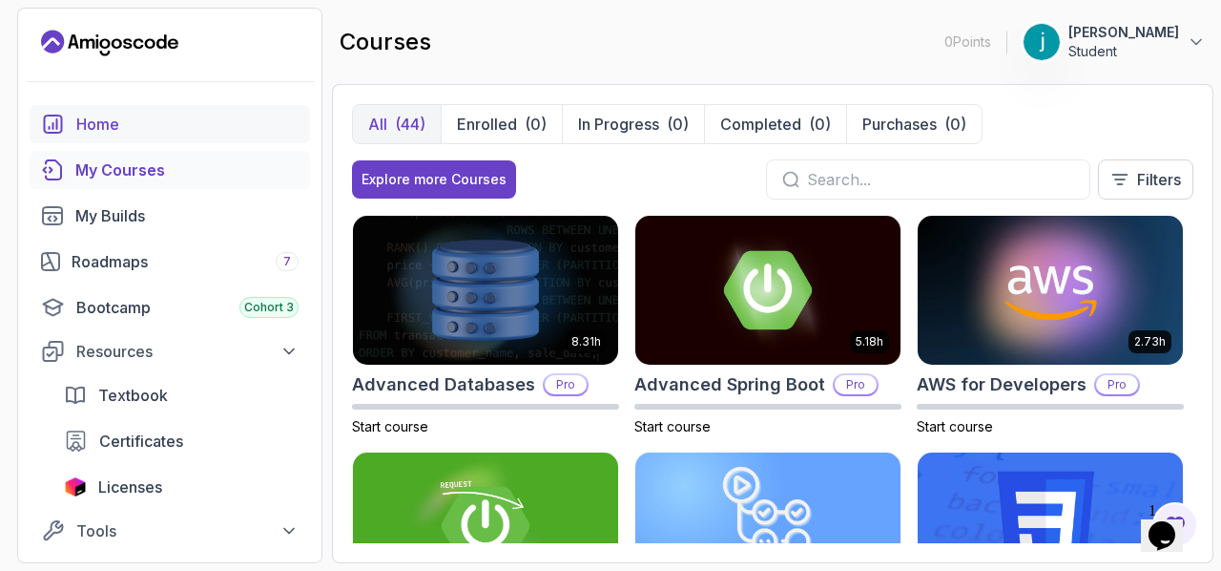
click at [139, 134] on div "Home" at bounding box center [187, 124] width 222 height 23
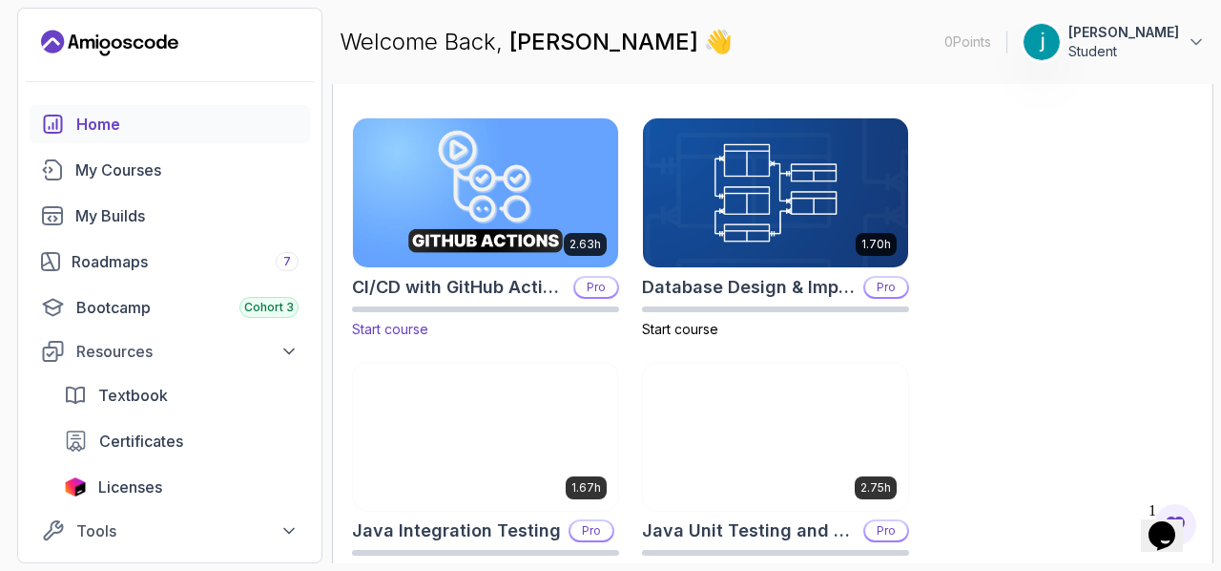
scroll to position [382, 0]
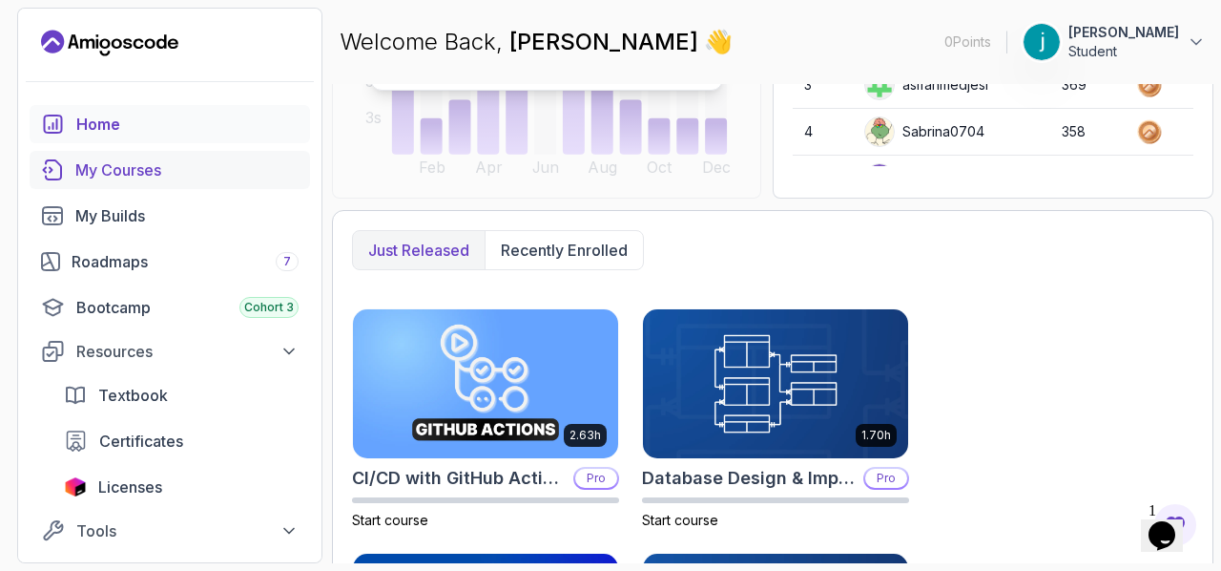
click at [263, 169] on div "My Courses" at bounding box center [186, 169] width 223 height 23
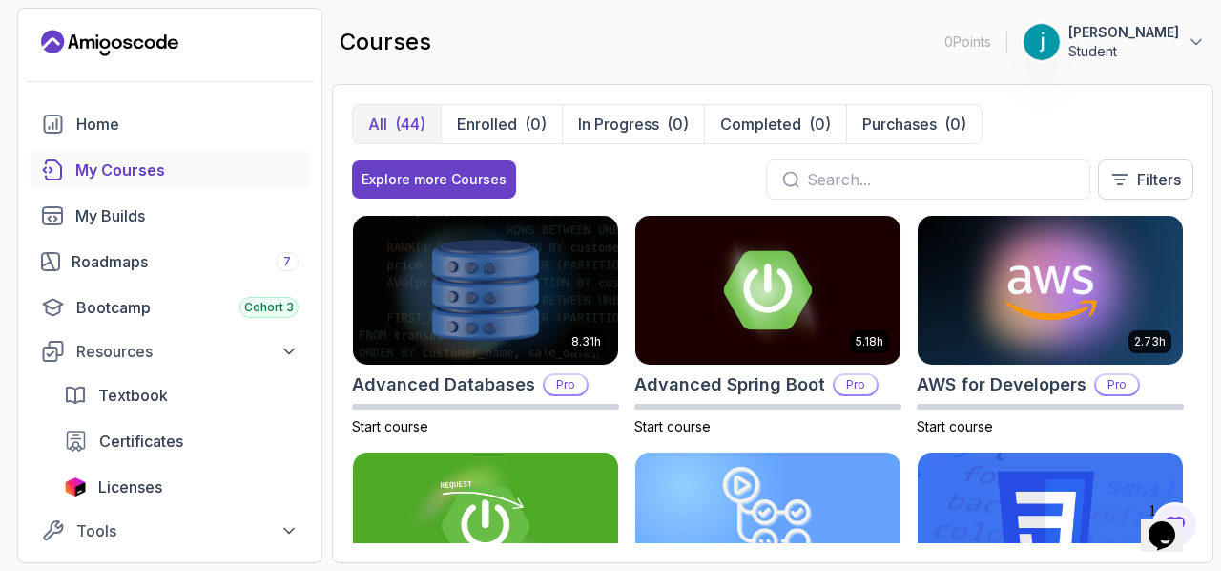
click at [855, 171] on input "text" at bounding box center [940, 179] width 267 height 23
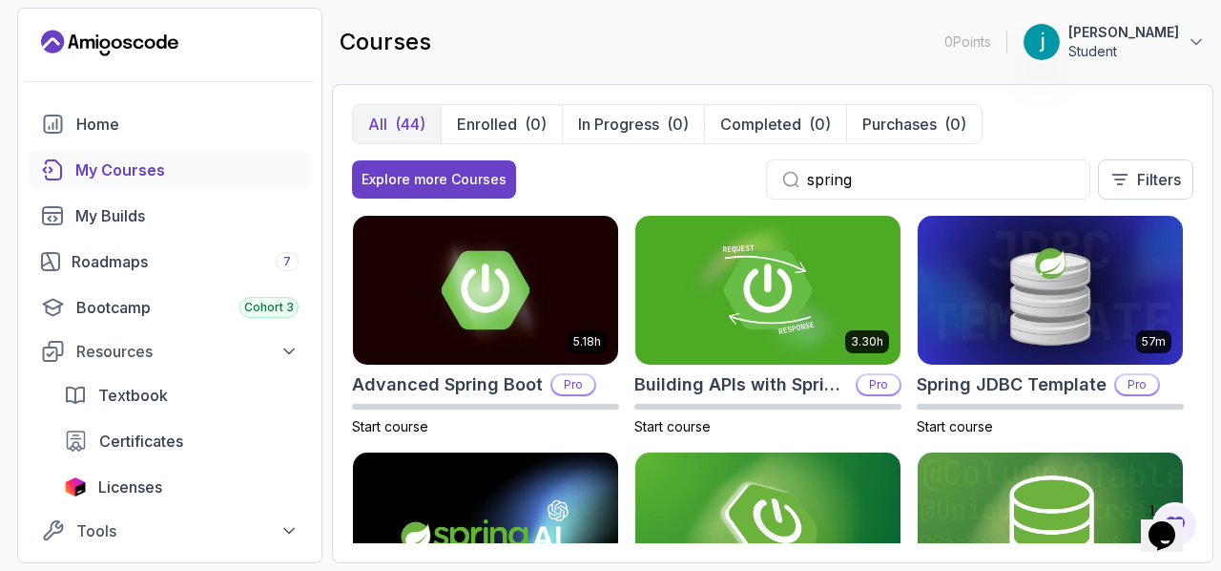
type input "spring"
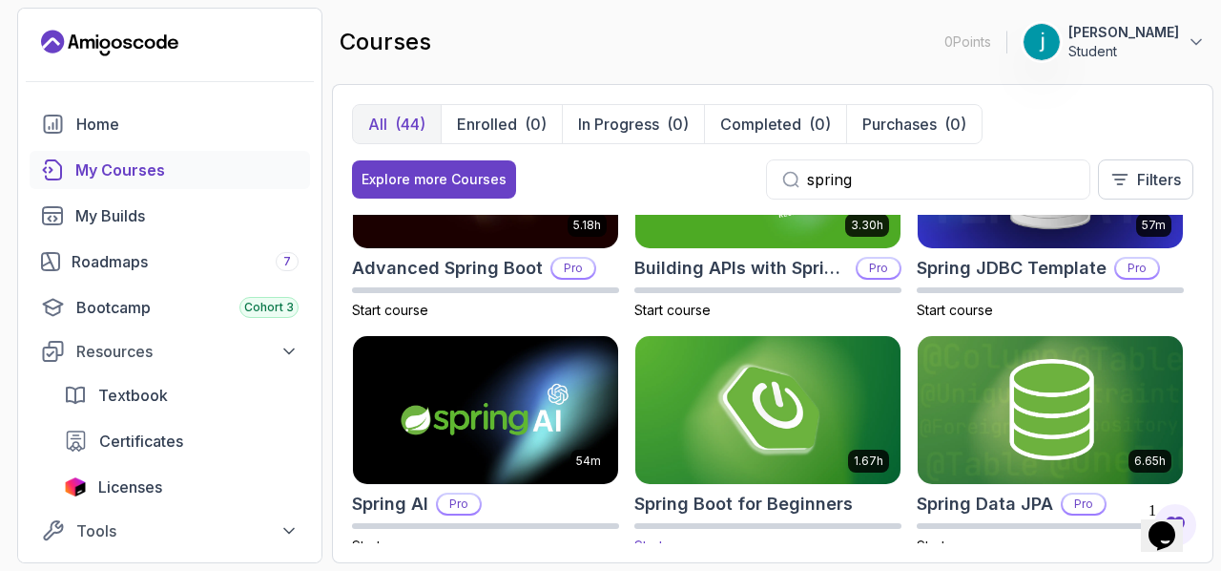
scroll to position [95, 0]
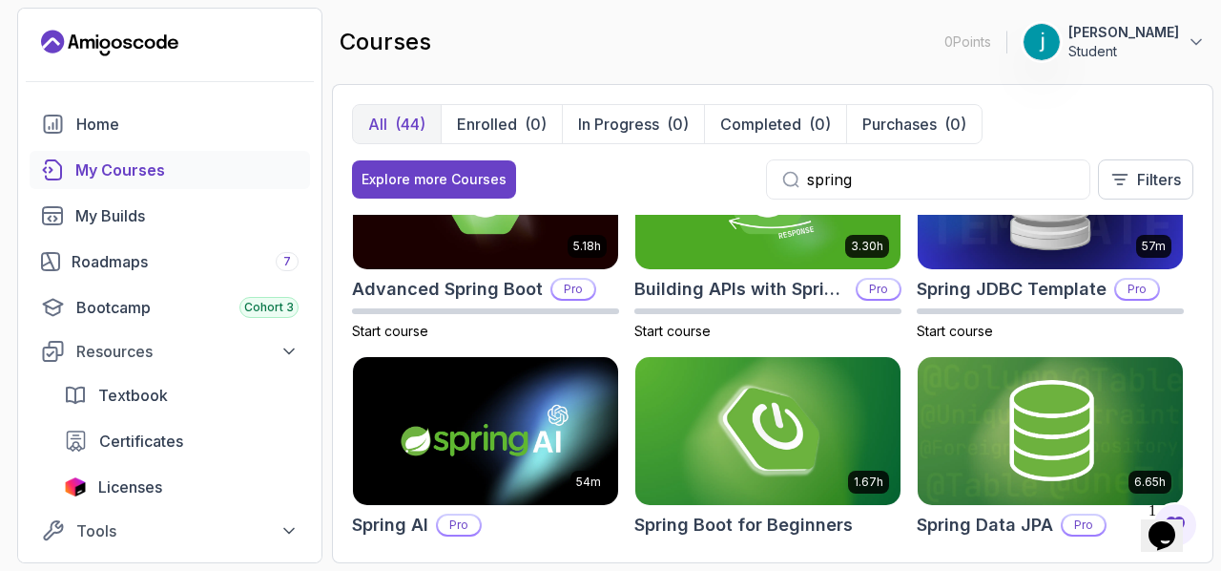
click at [780, 359] on img at bounding box center [768, 431] width 279 height 156
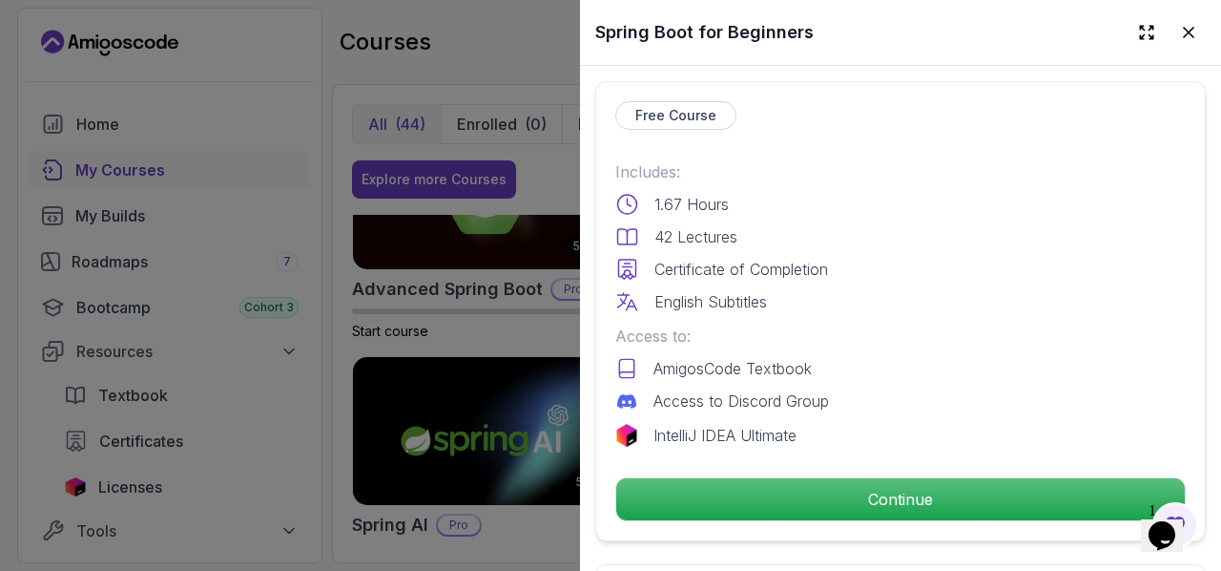
scroll to position [573, 0]
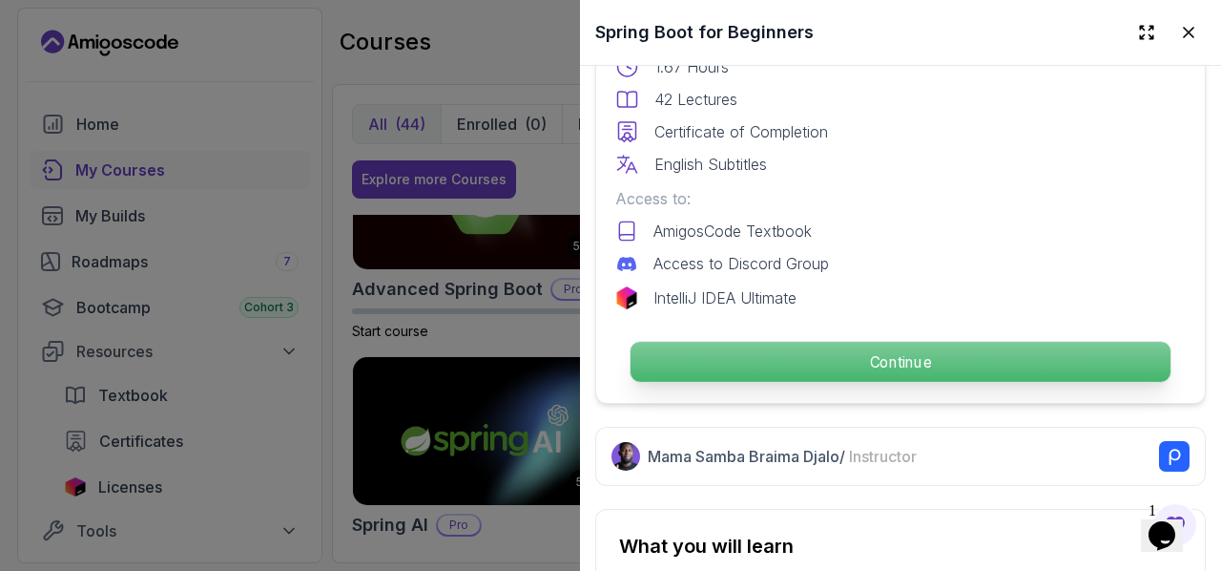
click at [781, 348] on p "Continue" at bounding box center [901, 362] width 540 height 40
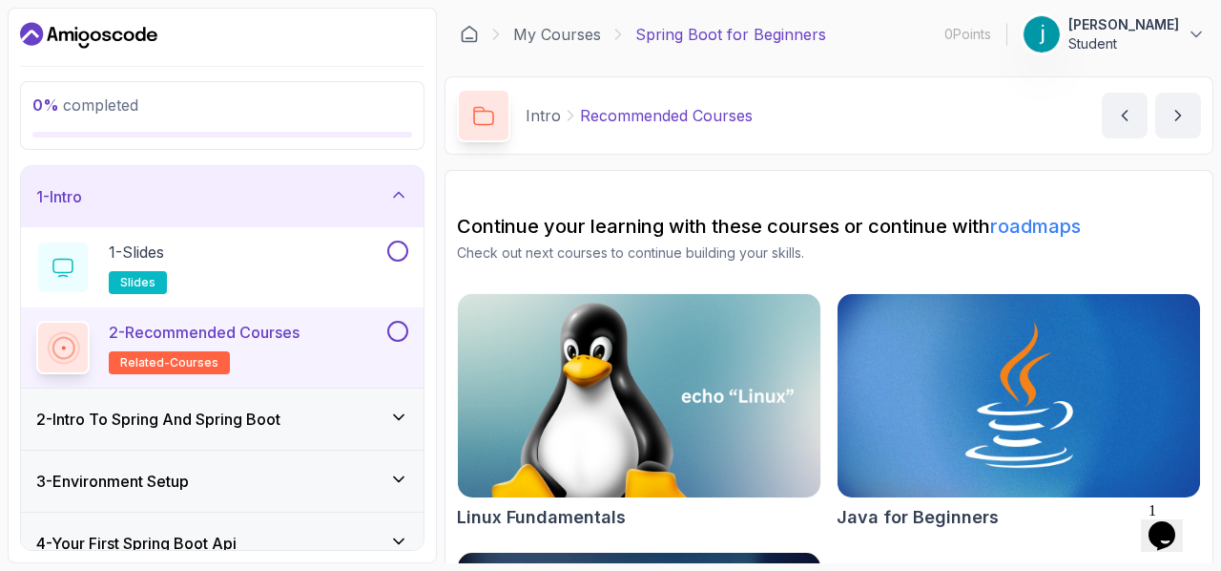
drag, startPoint x: 781, startPoint y: 348, endPoint x: 761, endPoint y: 65, distance: 284.1
click at [761, 65] on main "My Courses Spring Boot for Beginners 0 Points 1 Johann Sourou Student 1 - Intro…" at bounding box center [829, 285] width 769 height 555
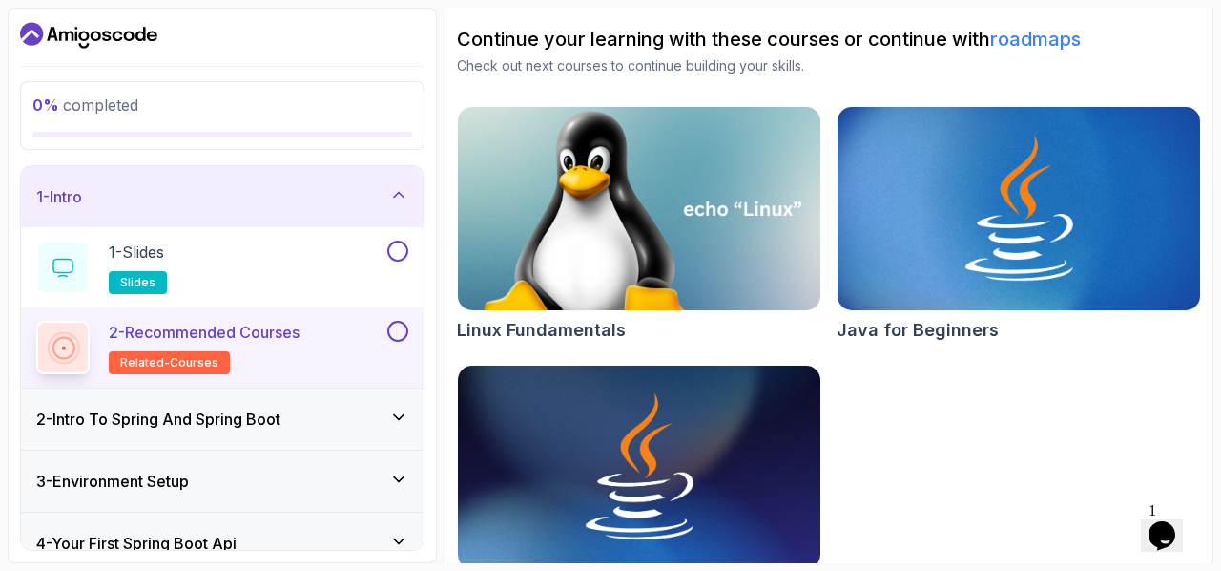
scroll to position [147, 0]
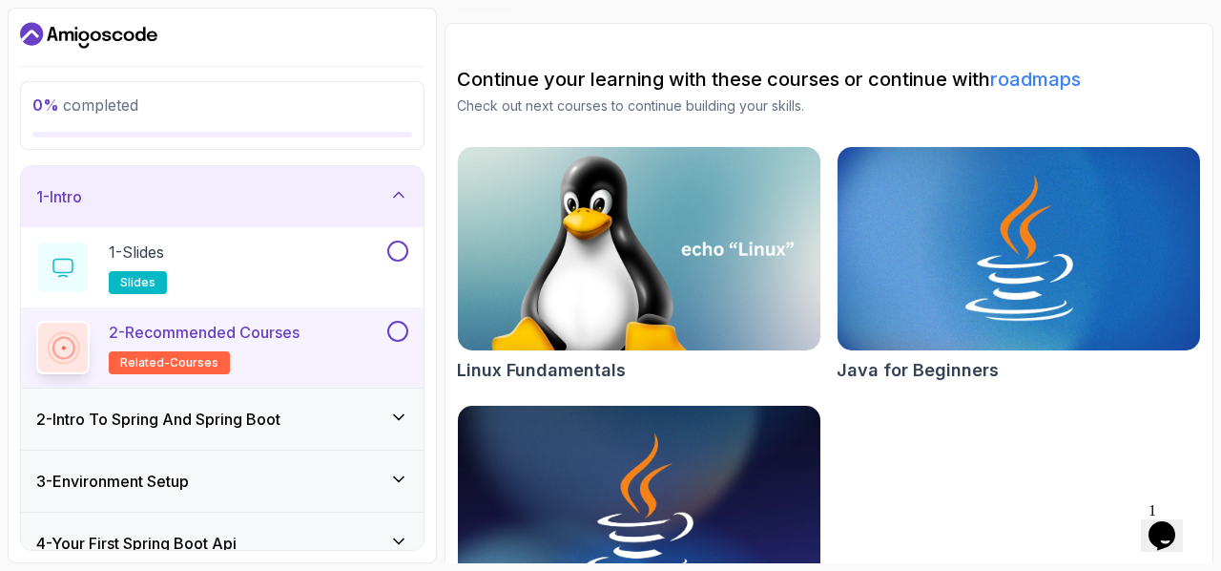
click at [365, 430] on div "2 - Intro To Spring And Spring Boot" at bounding box center [222, 418] width 403 height 61
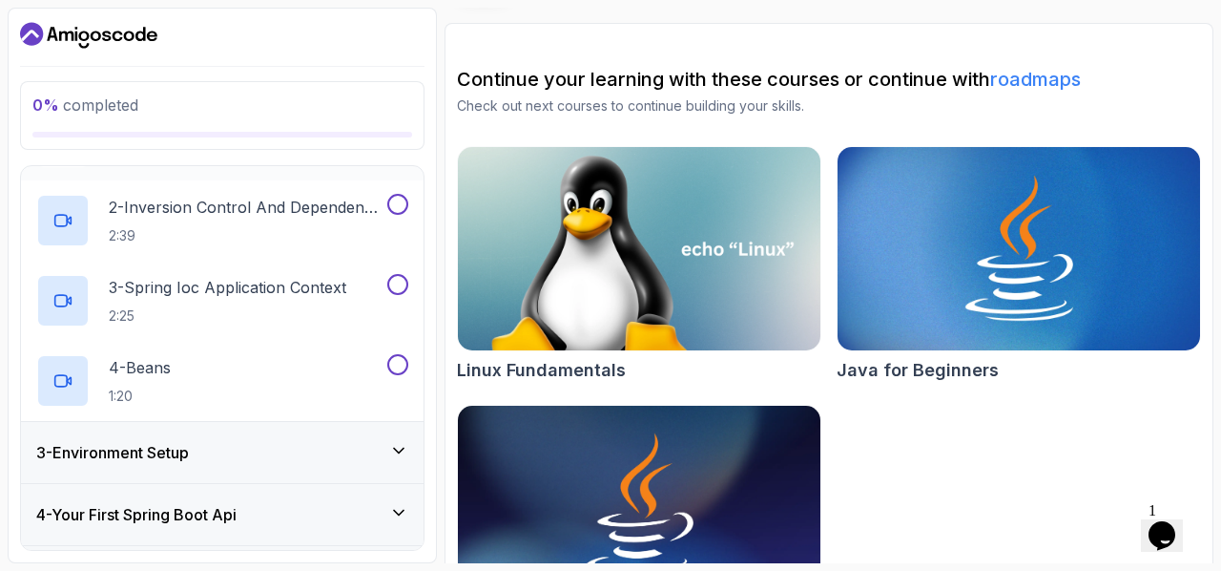
scroll to position [191, 0]
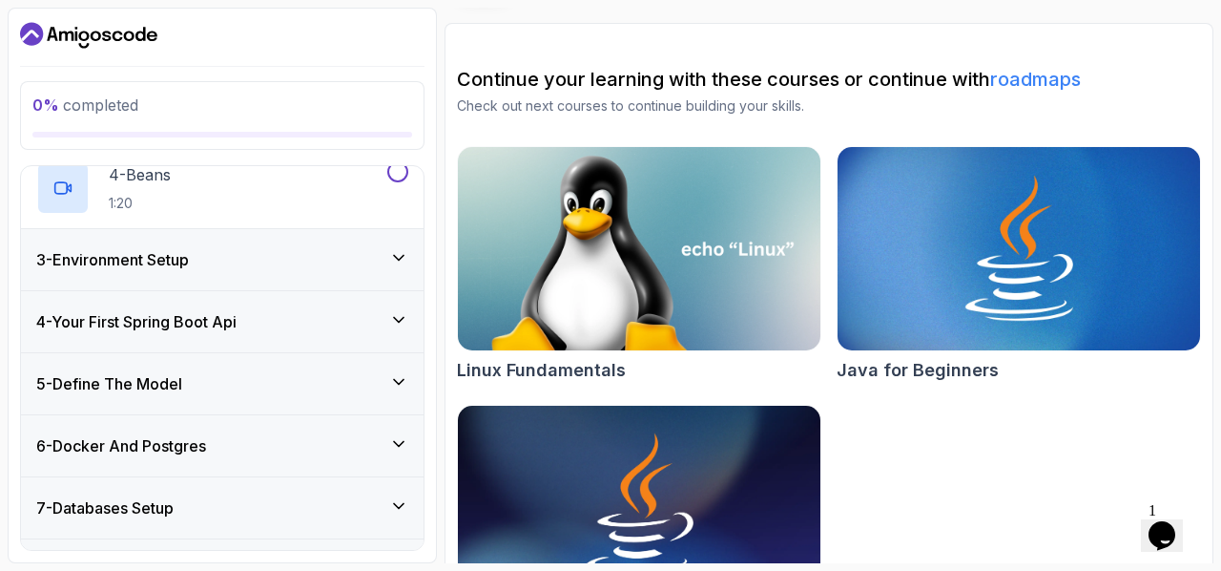
click at [313, 261] on div "3 - Environment Setup" at bounding box center [222, 259] width 372 height 23
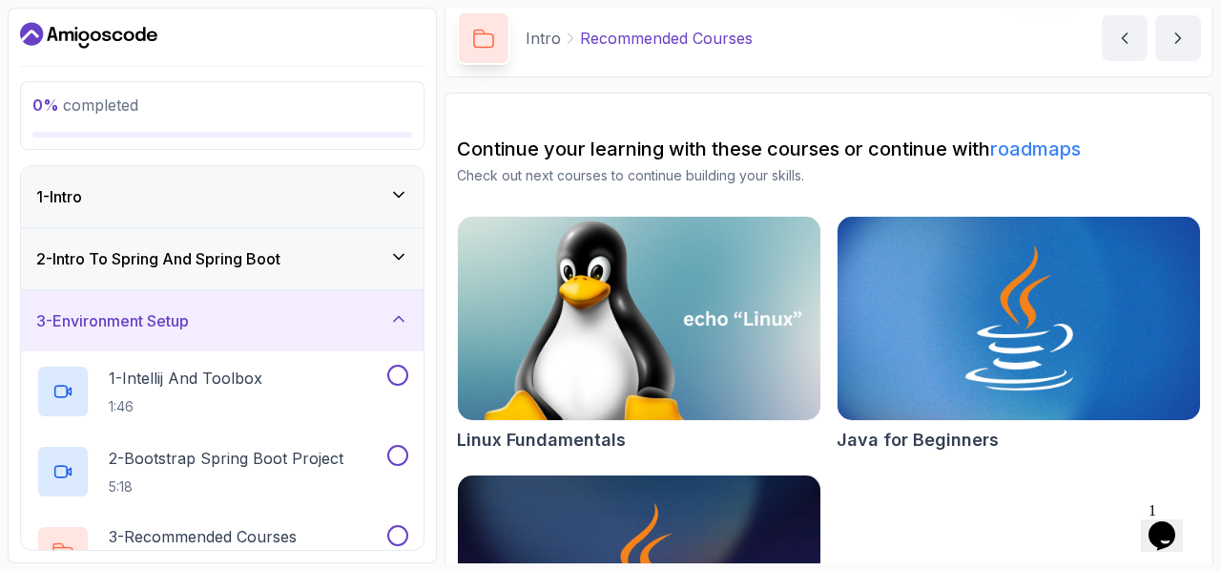
scroll to position [0, 0]
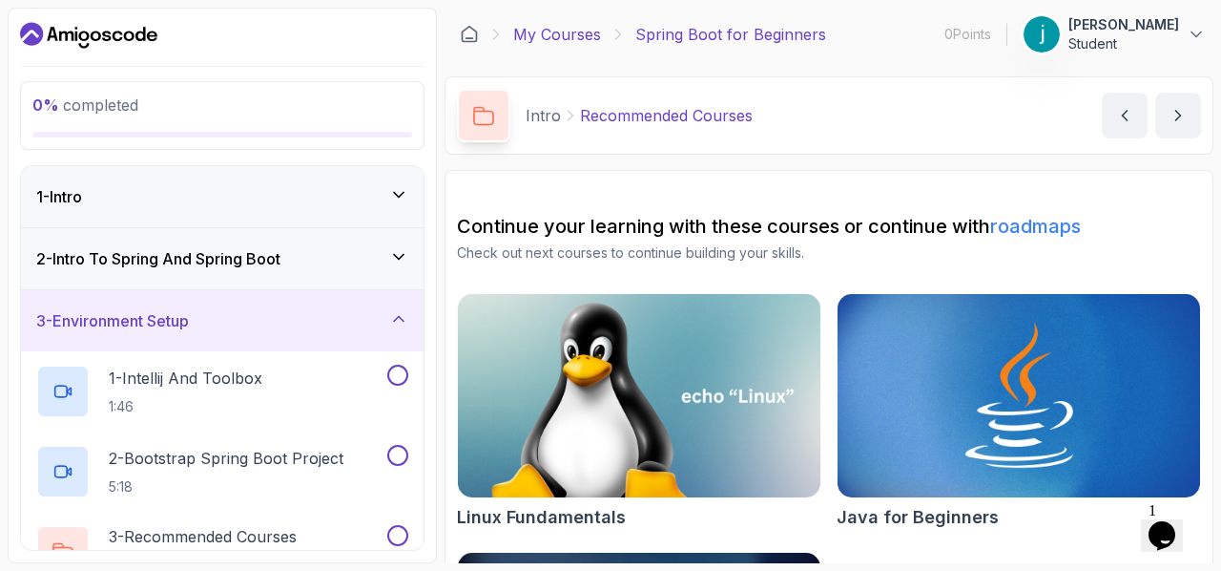
click at [550, 36] on link "My Courses" at bounding box center [557, 34] width 88 height 23
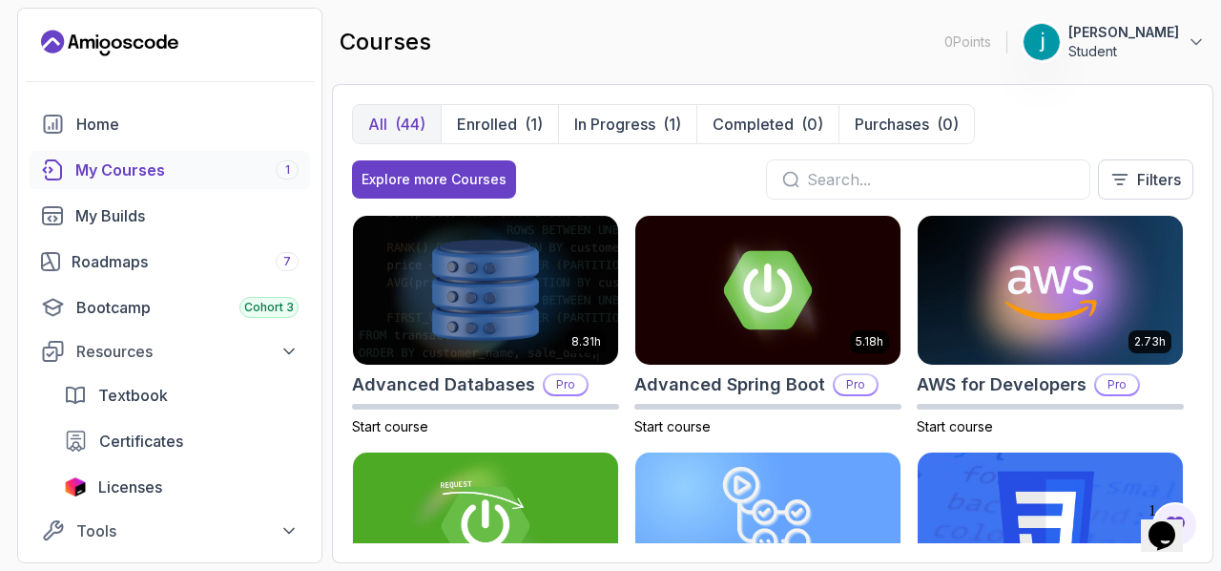
click at [840, 172] on input "text" at bounding box center [940, 179] width 267 height 23
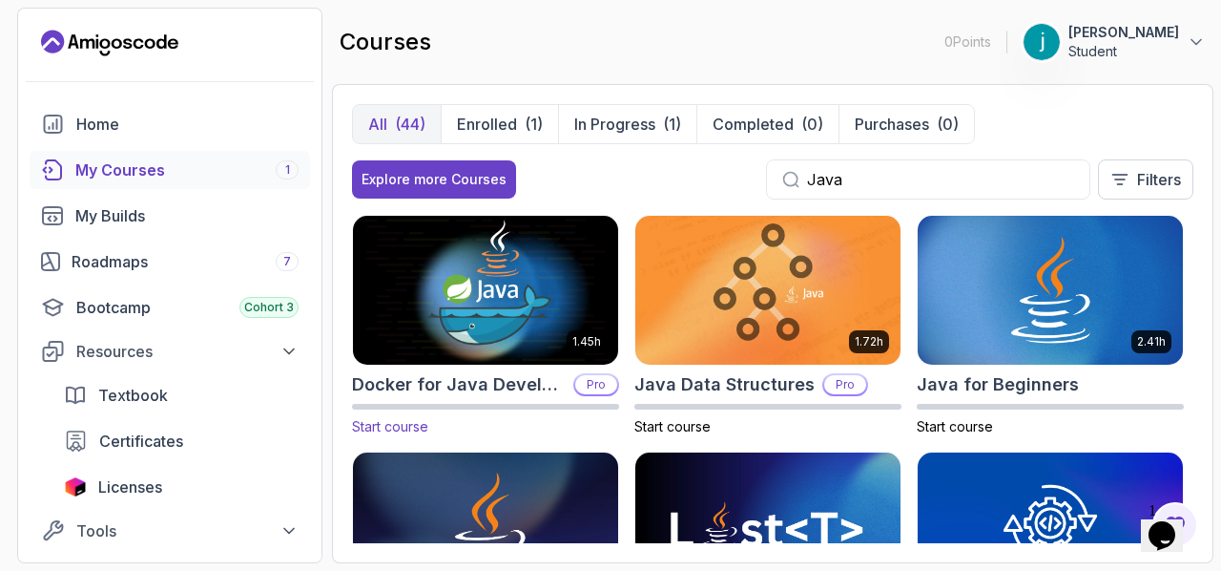
type input "Java"
click at [500, 312] on img at bounding box center [485, 290] width 279 height 156
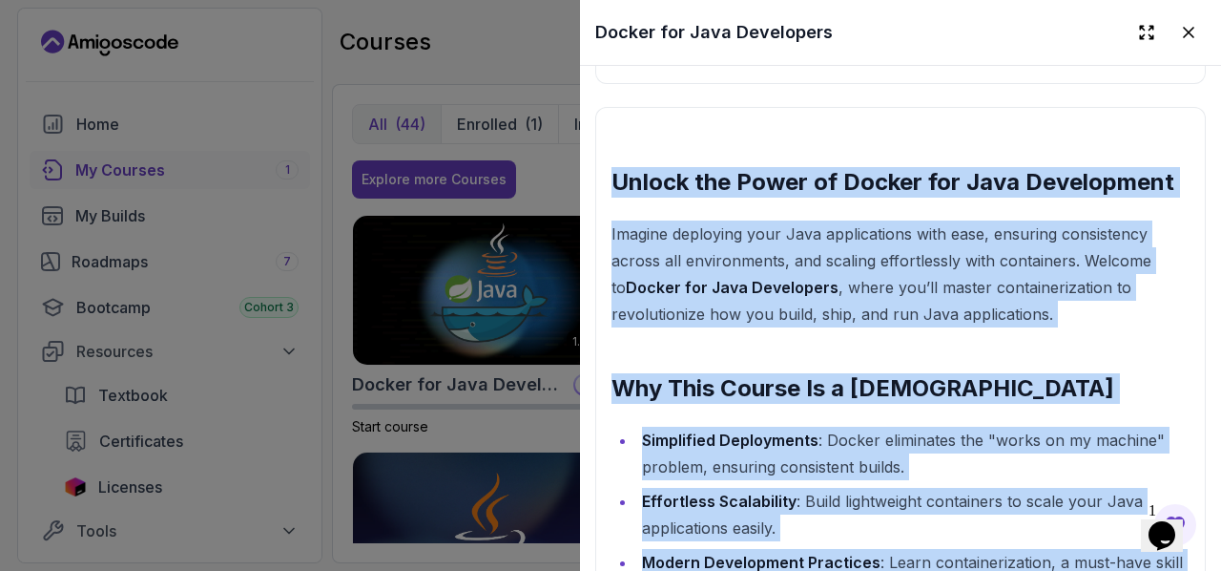
scroll to position [1718, 0]
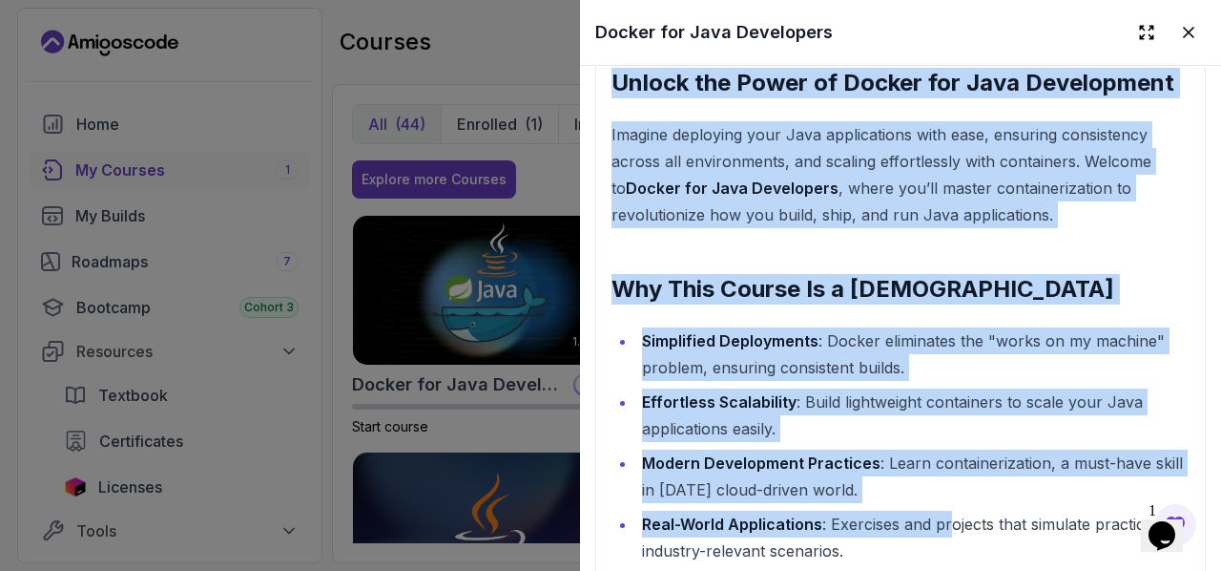
drag, startPoint x: 641, startPoint y: 253, endPoint x: 939, endPoint y: 486, distance: 378.0
click at [912, 358] on li "Simplified Deployments : Docker eliminates the "works on my machine" problem, e…" at bounding box center [912, 353] width 553 height 53
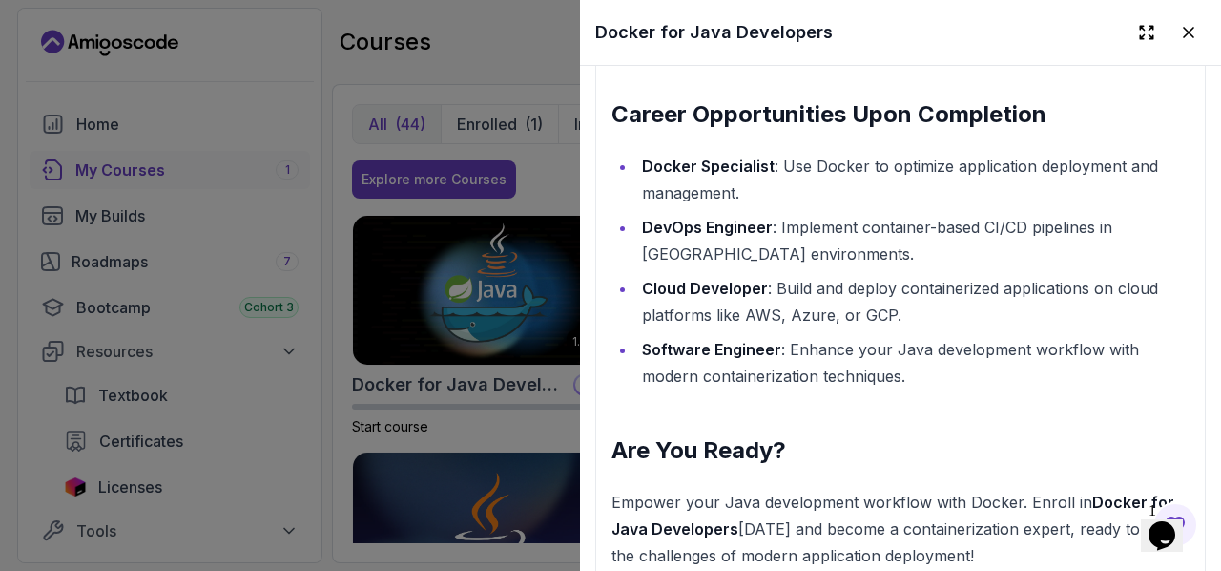
scroll to position [2481, 0]
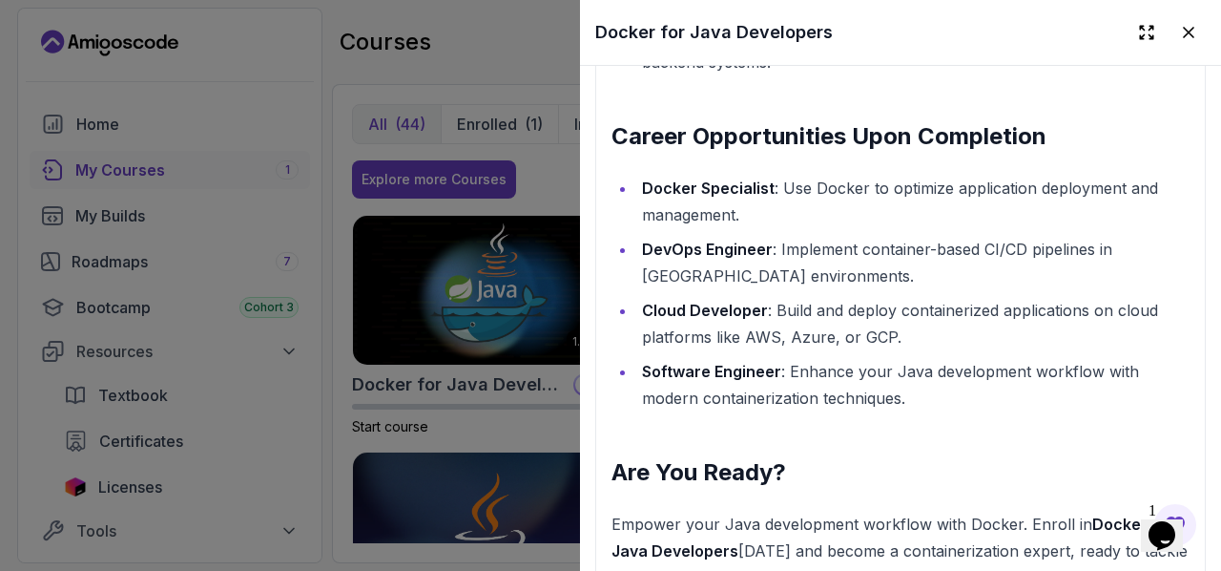
click at [480, 129] on div at bounding box center [610, 285] width 1221 height 571
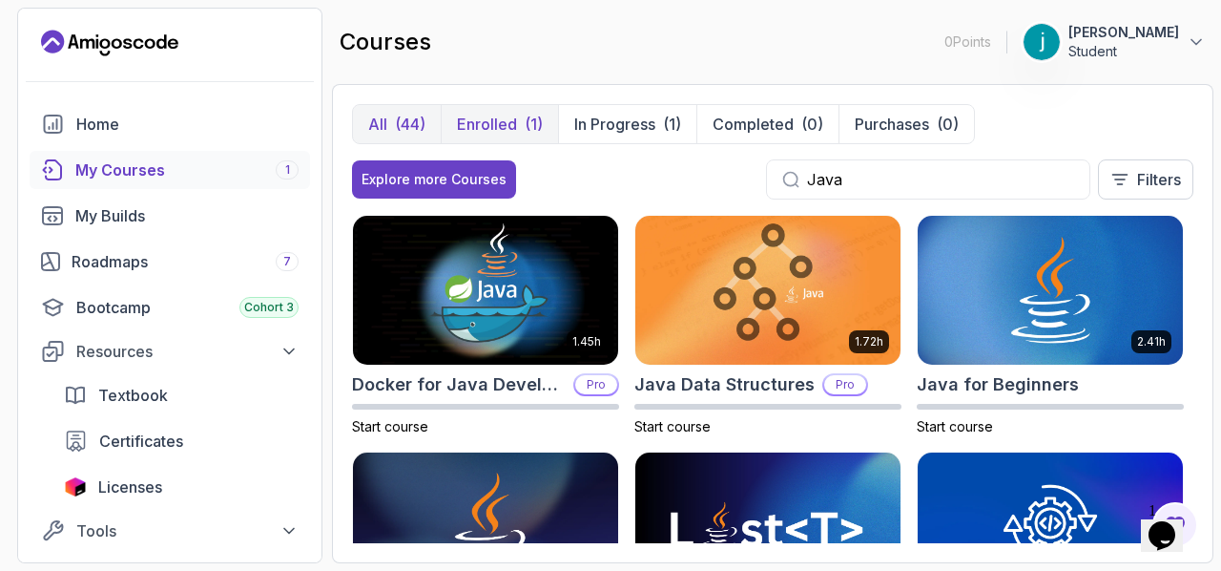
click at [541, 114] on button "Enrolled (1)" at bounding box center [499, 124] width 117 height 38
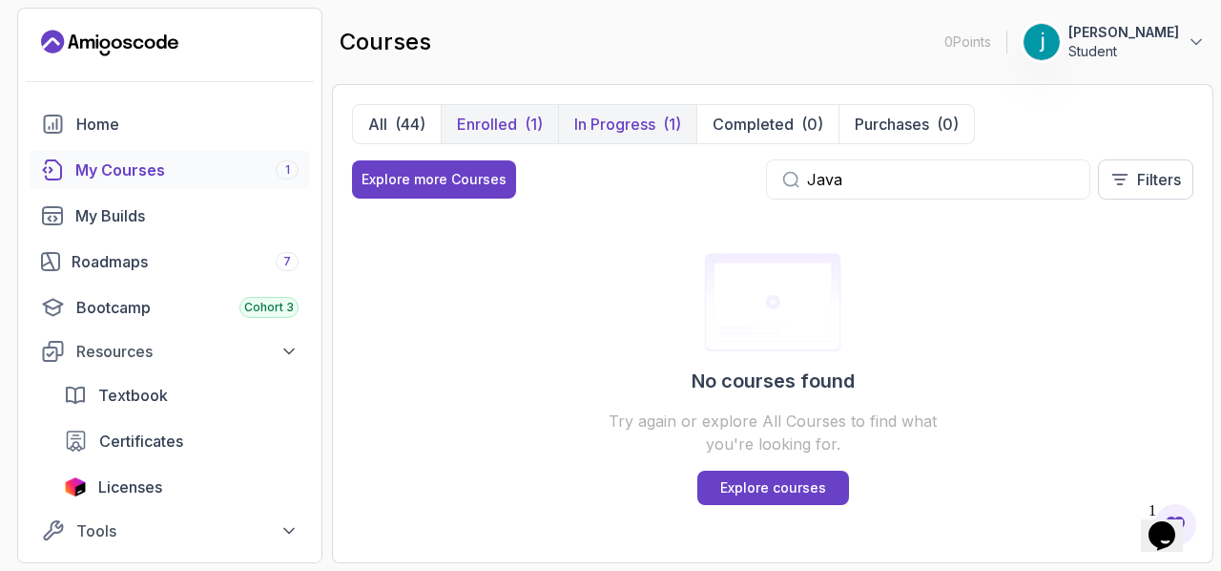
click at [674, 129] on div "(1)" at bounding box center [672, 124] width 18 height 23
click at [399, 52] on h2 "courses" at bounding box center [386, 42] width 92 height 31
drag, startPoint x: 1004, startPoint y: 160, endPoint x: 837, endPoint y: 175, distance: 167.6
click at [837, 175] on div "Java" at bounding box center [928, 179] width 324 height 40
drag, startPoint x: 846, startPoint y: 180, endPoint x: 775, endPoint y: 177, distance: 71.7
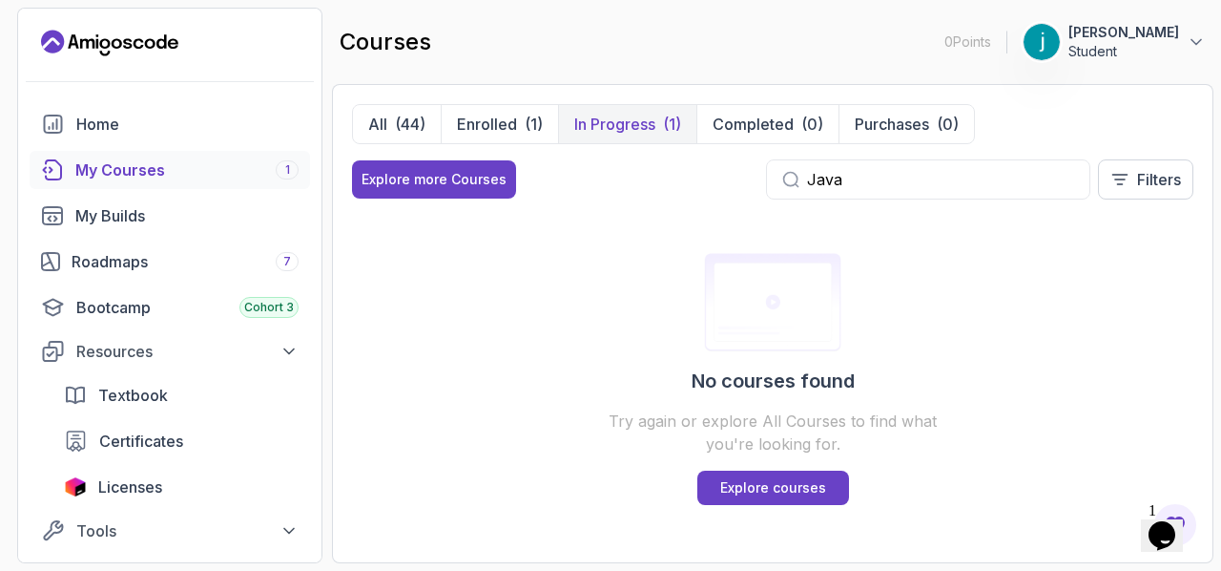
click at [775, 177] on div "Java" at bounding box center [928, 179] width 324 height 40
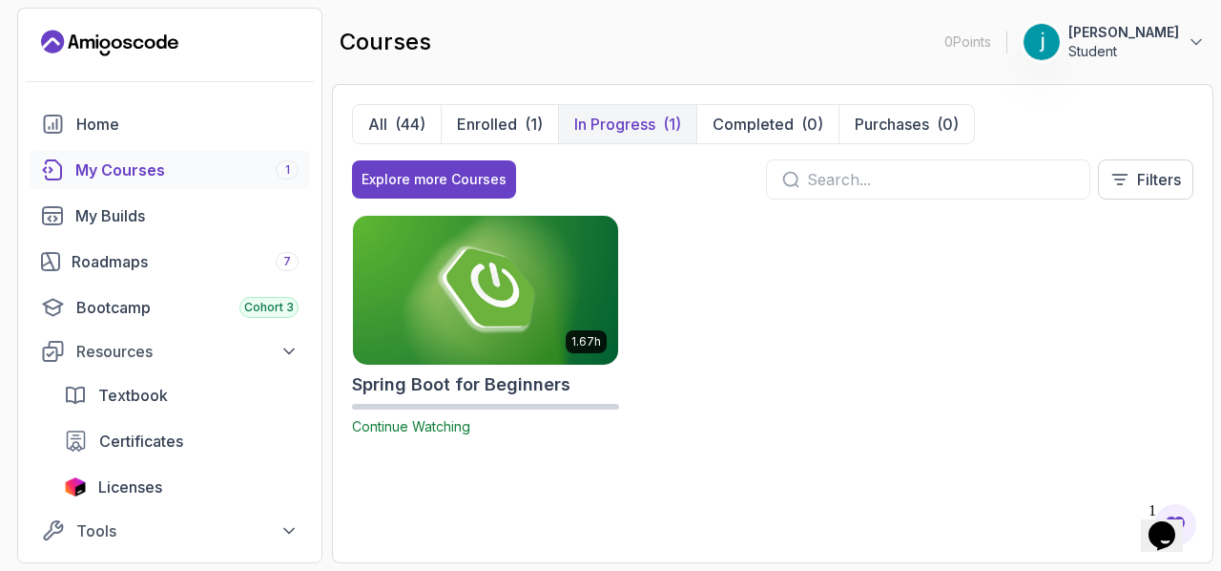
click at [774, 279] on div "1.67h Spring Boot for Beginners Continue Watching" at bounding box center [773, 337] width 842 height 244
click at [415, 125] on div "(44)" at bounding box center [410, 124] width 31 height 23
